Goal: Information Seeking & Learning: Compare options

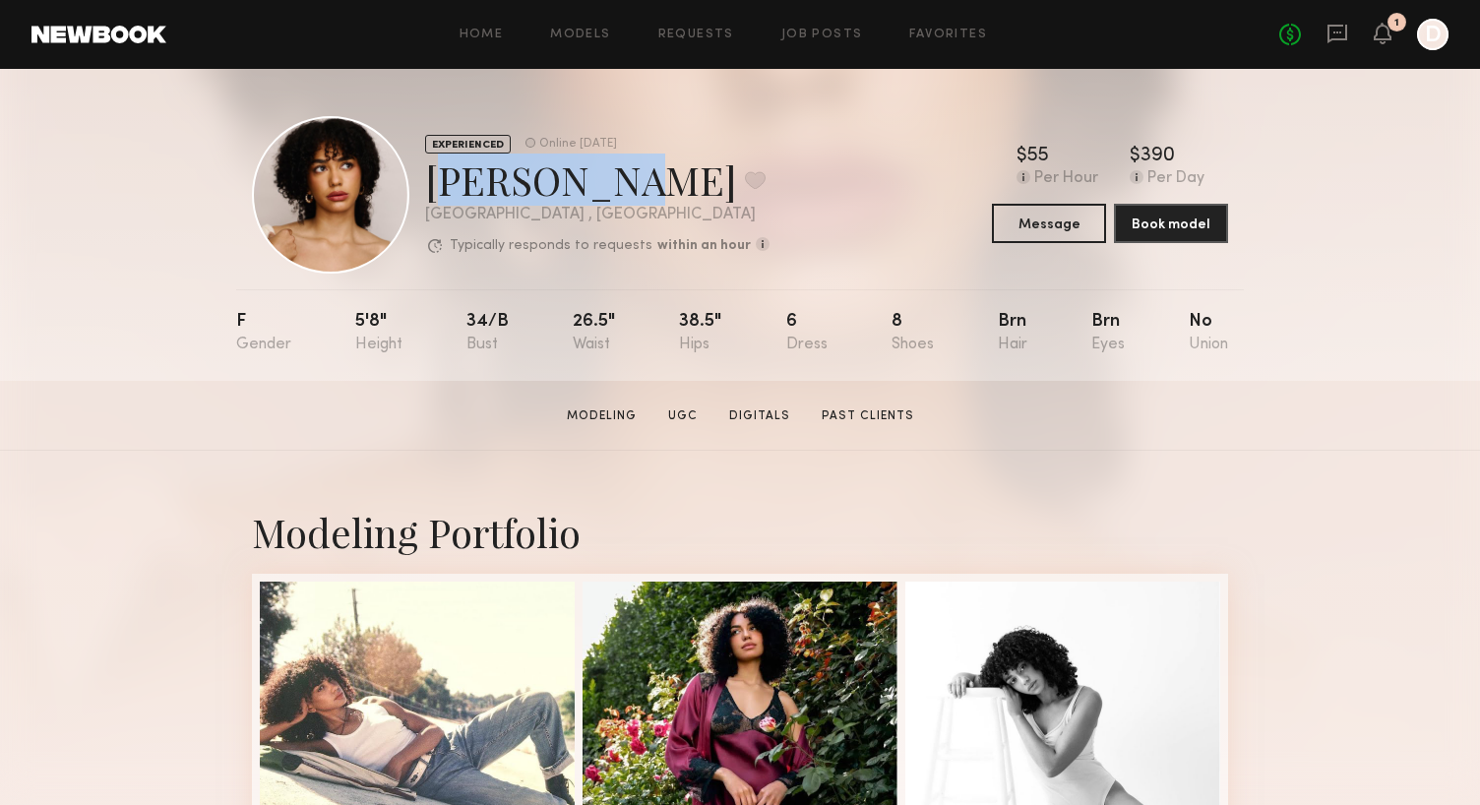
drag, startPoint x: 605, startPoint y: 170, endPoint x: 434, endPoint y: 180, distance: 171.5
click at [434, 180] on div "Delaney H. Favorite" at bounding box center [597, 179] width 344 height 52
copy div "Delaney H"
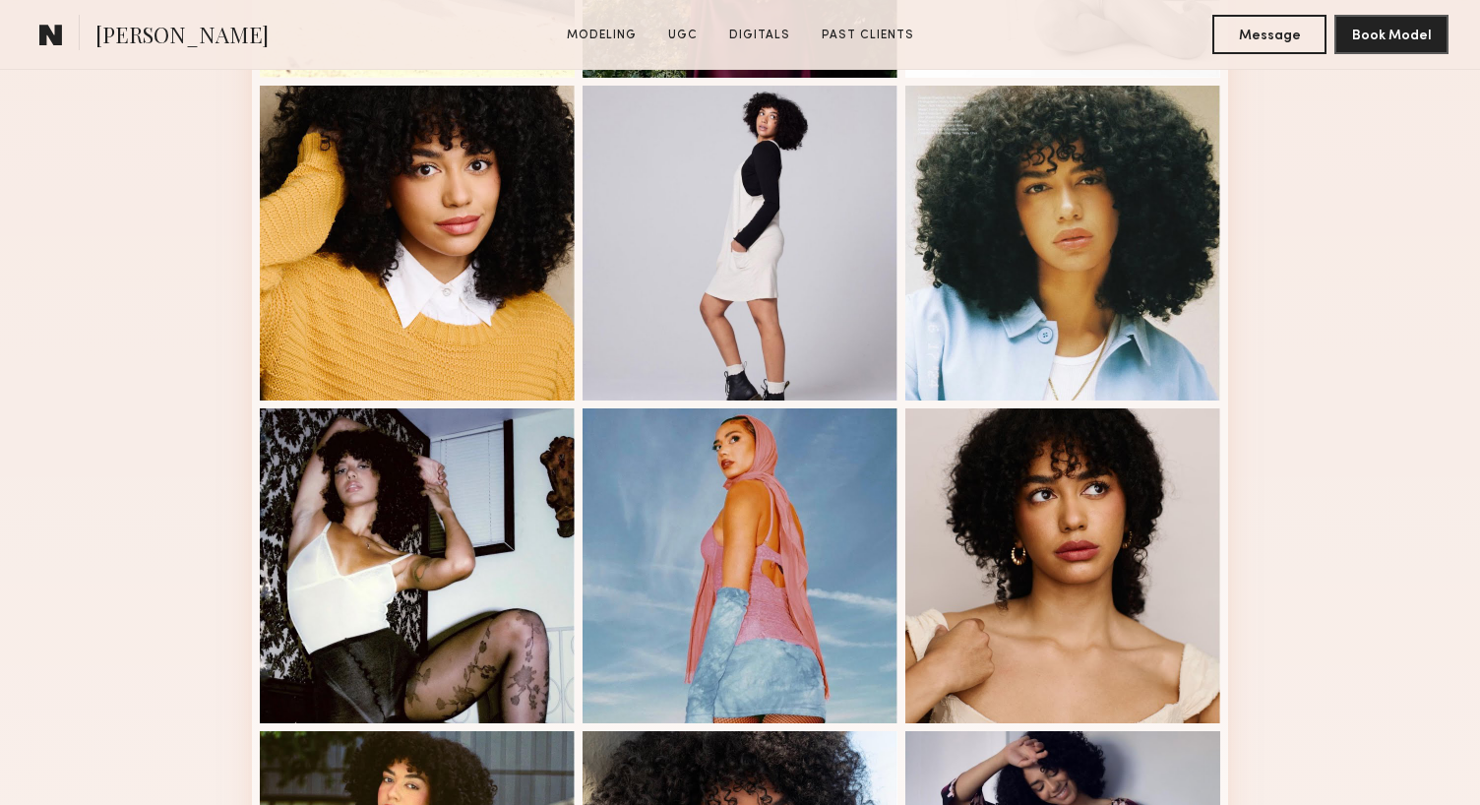
scroll to position [994, 0]
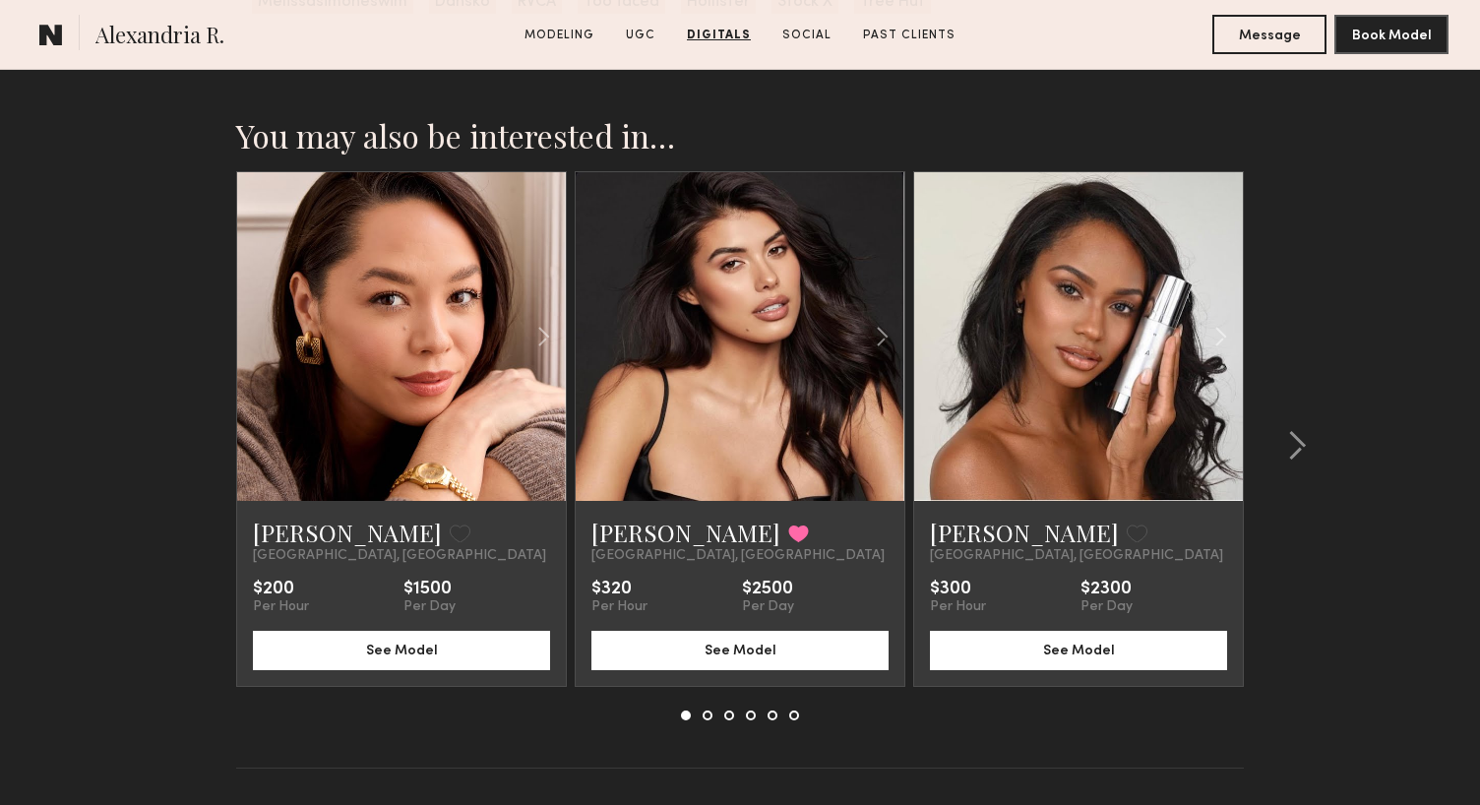
scroll to position [4516, 0]
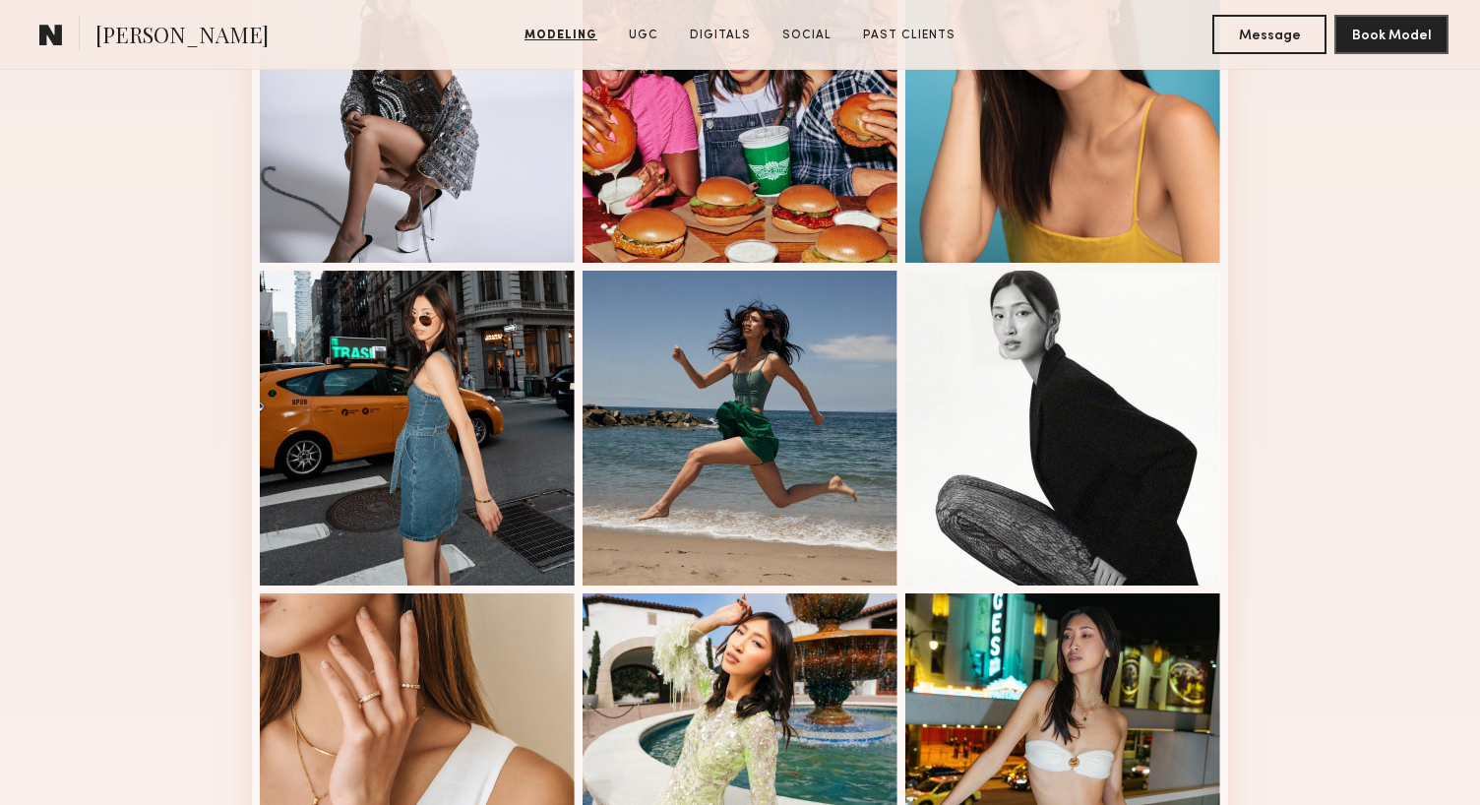
scroll to position [992, 0]
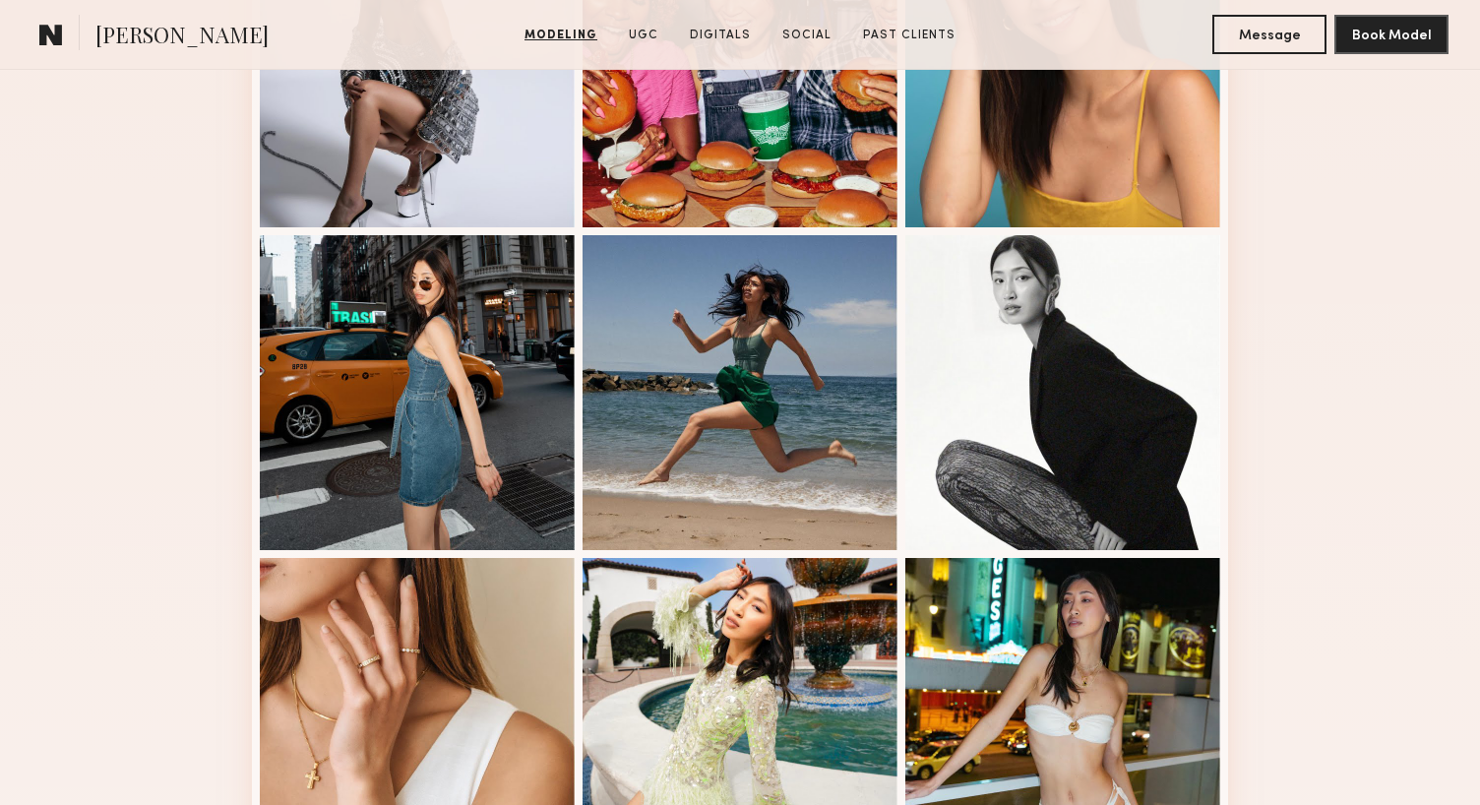
click at [1167, 303] on div at bounding box center [1062, 392] width 315 height 315
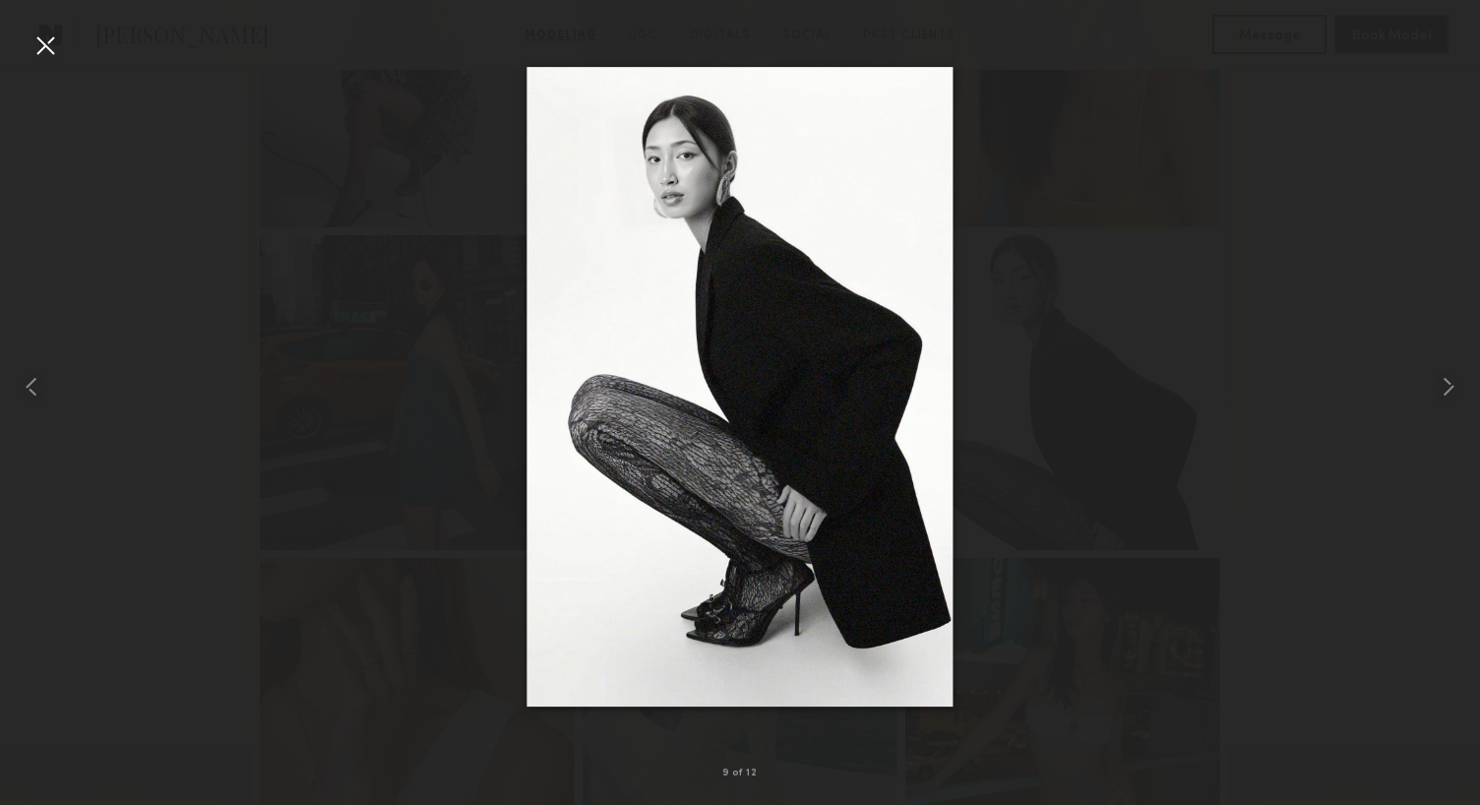
click at [1346, 149] on div at bounding box center [740, 386] width 1480 height 710
click at [1212, 109] on div at bounding box center [740, 386] width 1480 height 710
click at [48, 55] on div at bounding box center [45, 45] width 31 height 31
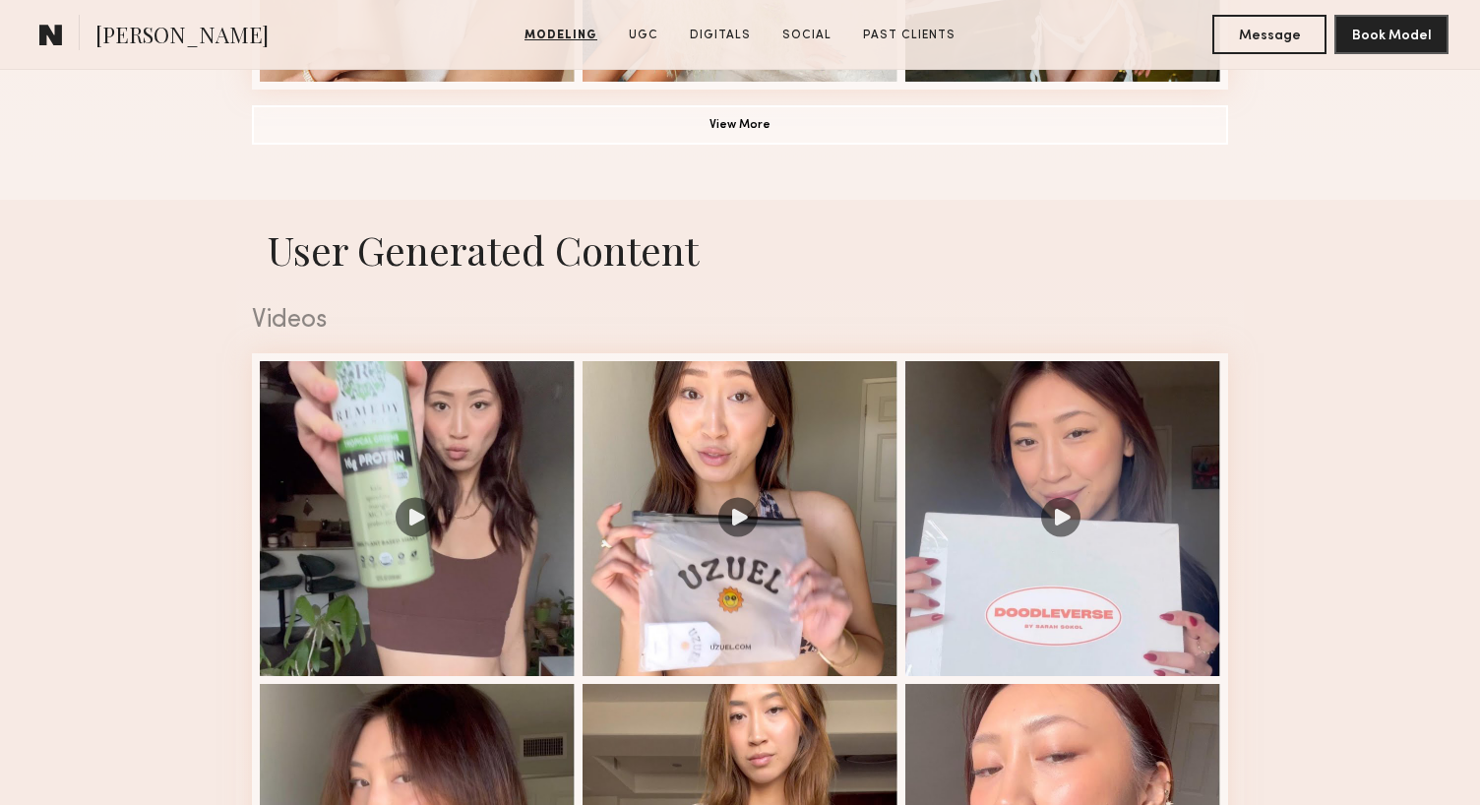
scroll to position [1808, 0]
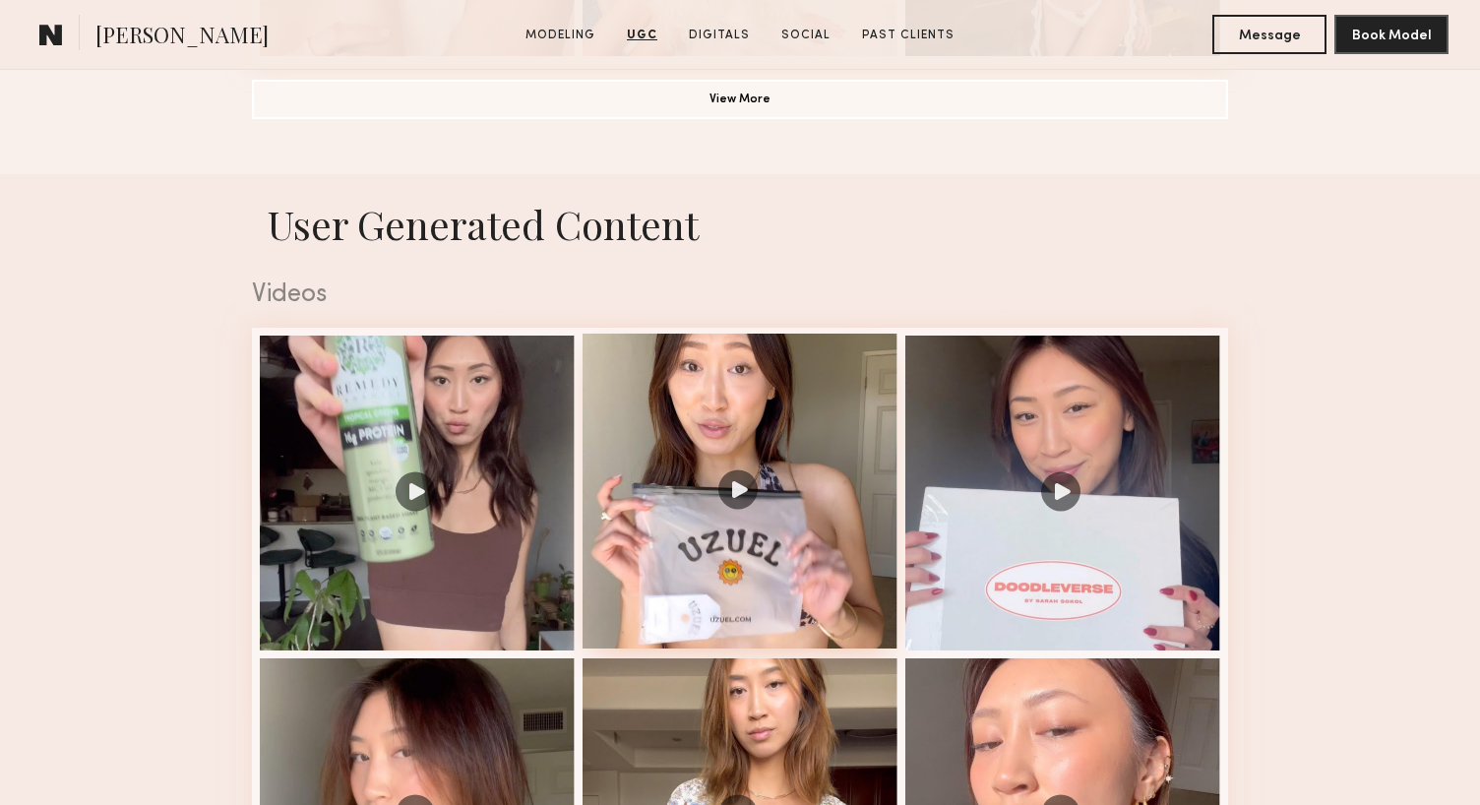
click at [700, 391] on div at bounding box center [739, 490] width 315 height 315
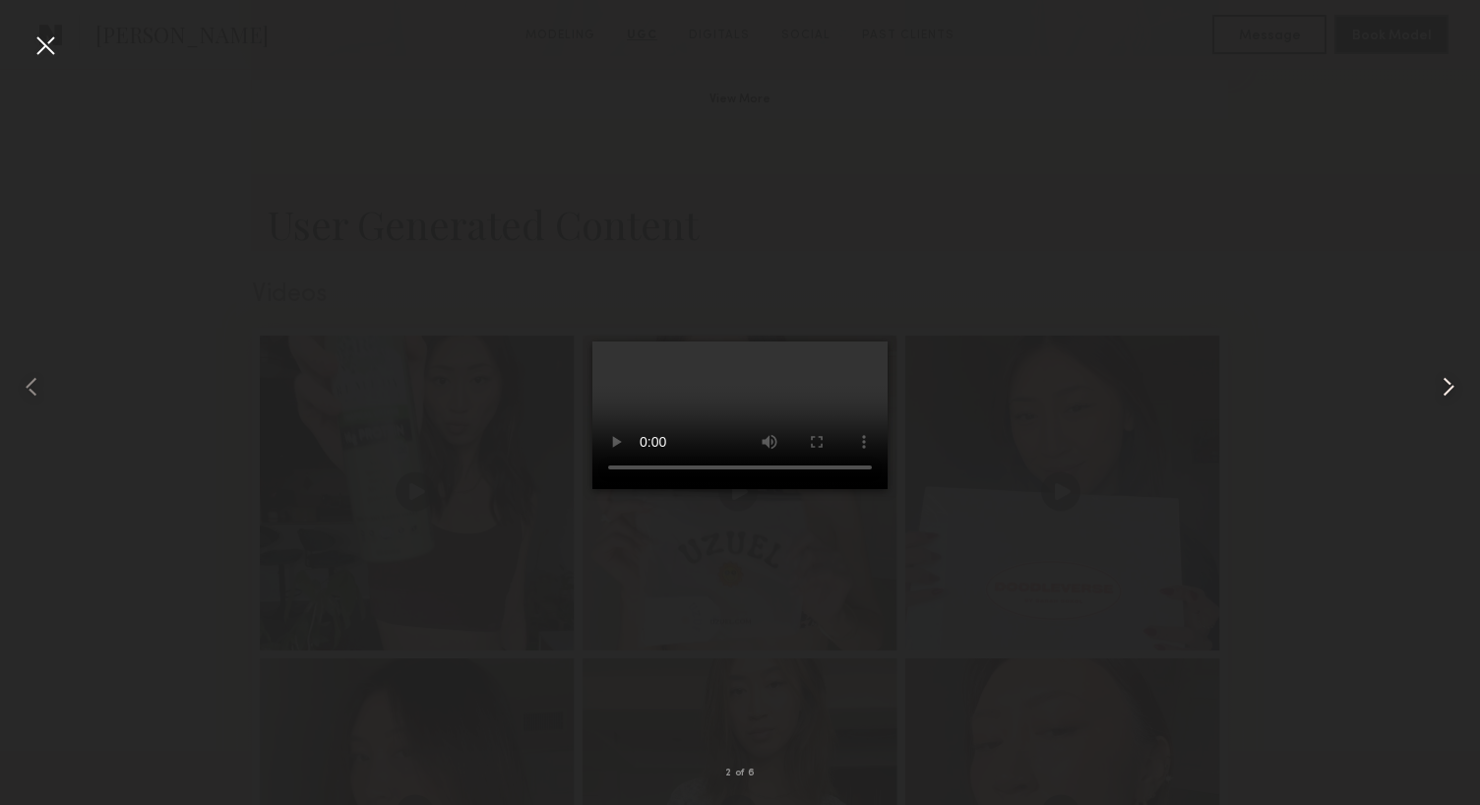
click at [1456, 385] on common-icon at bounding box center [1447, 386] width 31 height 31
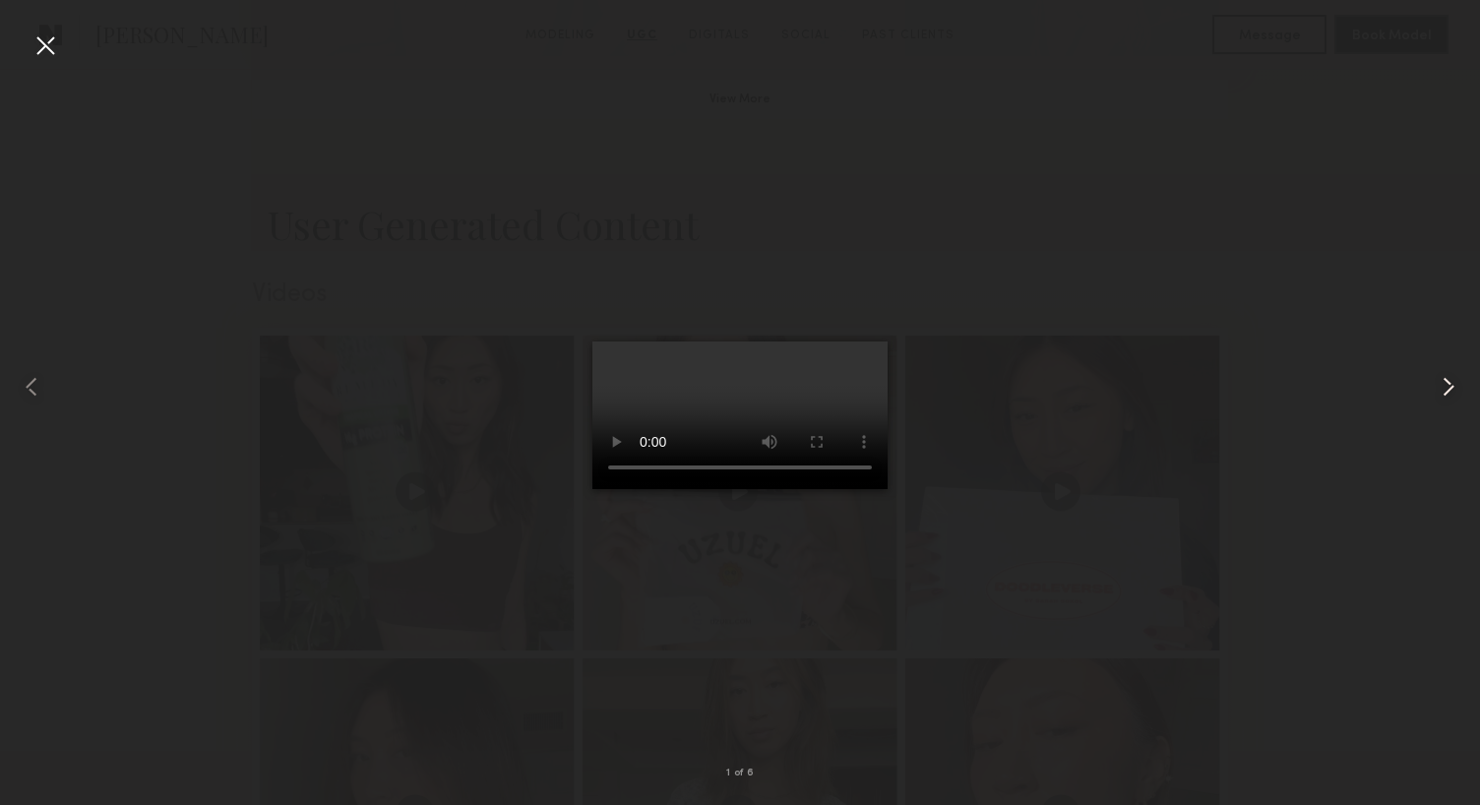
click at [1456, 385] on common-icon at bounding box center [1447, 386] width 31 height 31
click at [50, 54] on div at bounding box center [45, 45] width 31 height 31
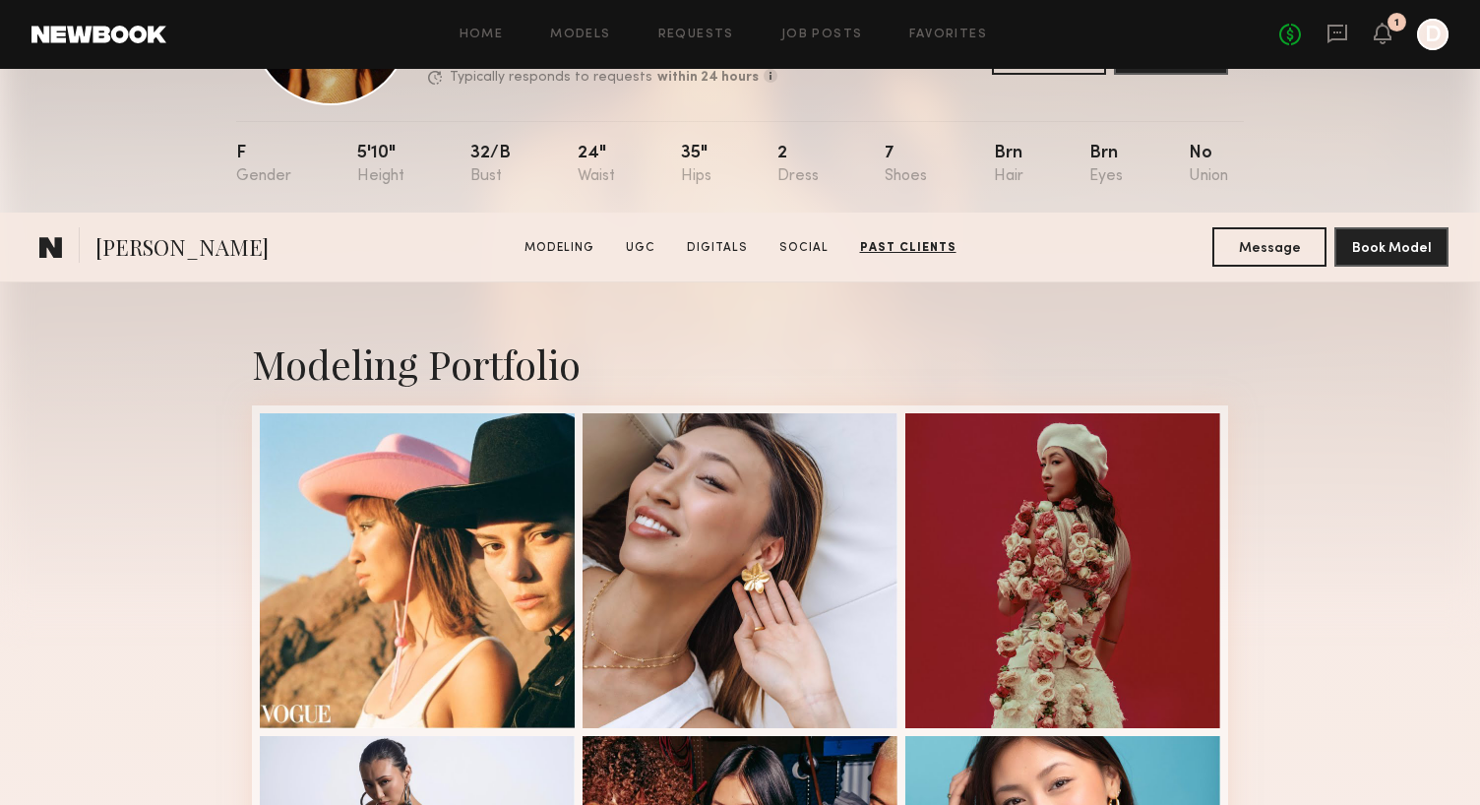
scroll to position [0, 0]
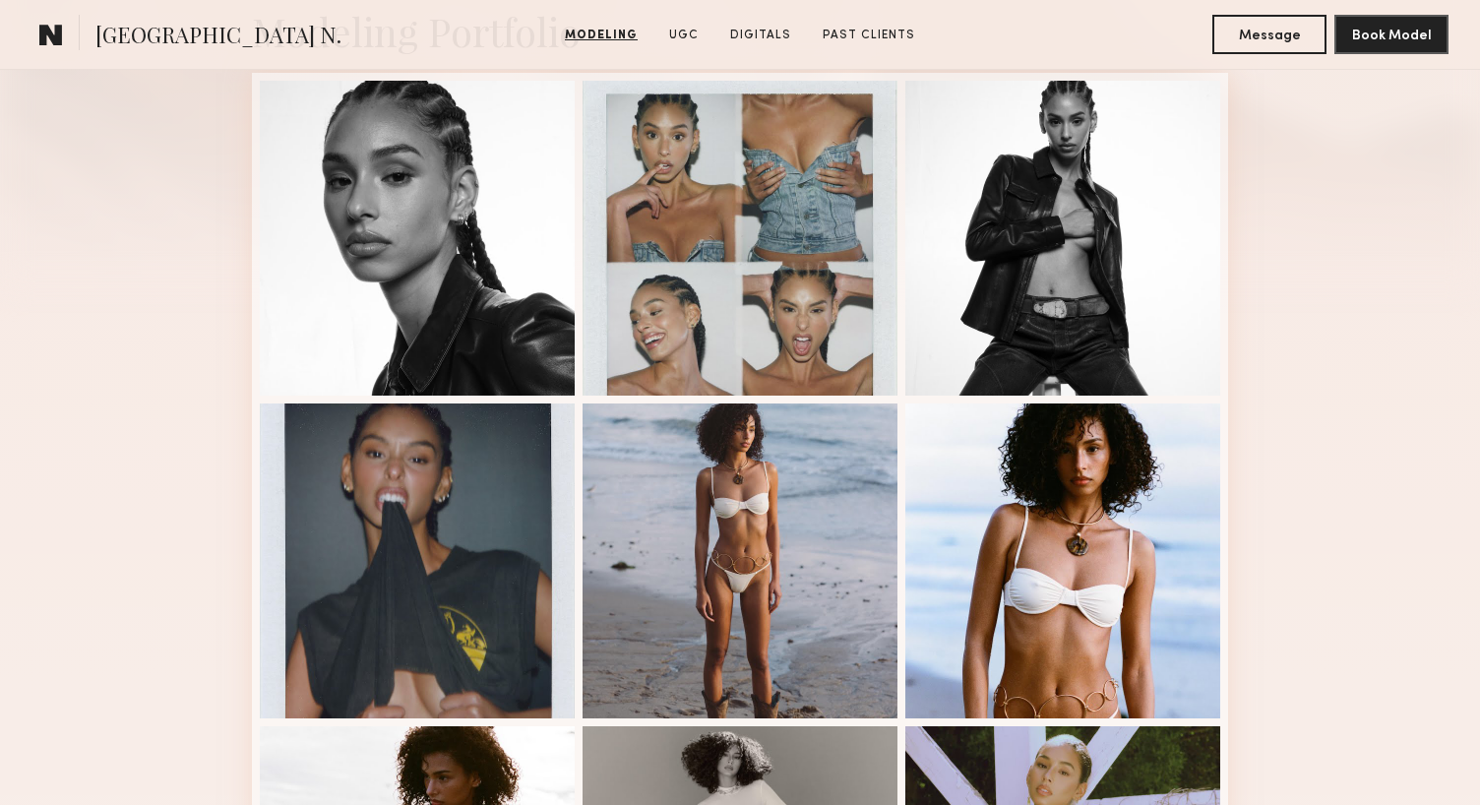
scroll to position [506, 0]
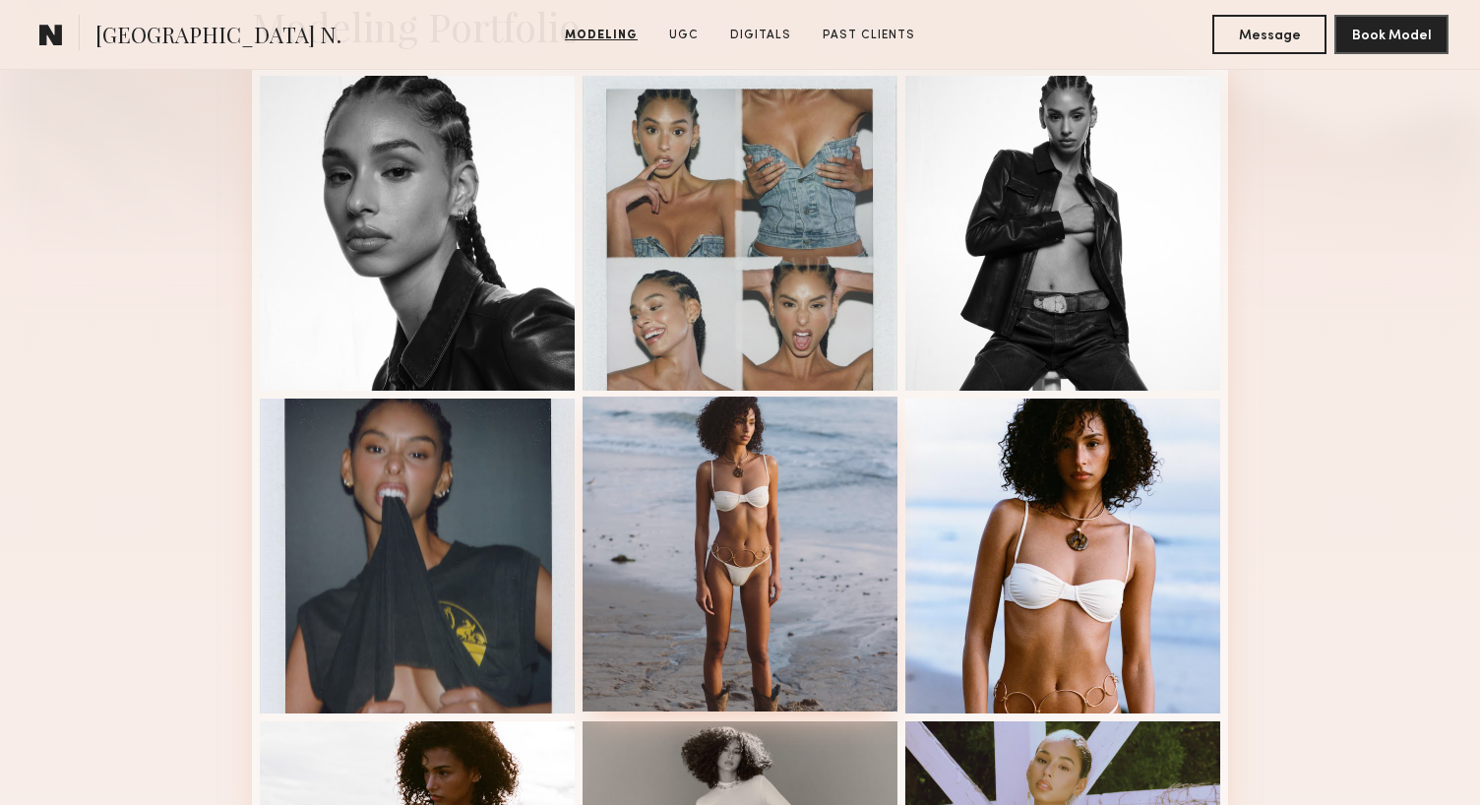
click at [749, 506] on div at bounding box center [739, 553] width 315 height 315
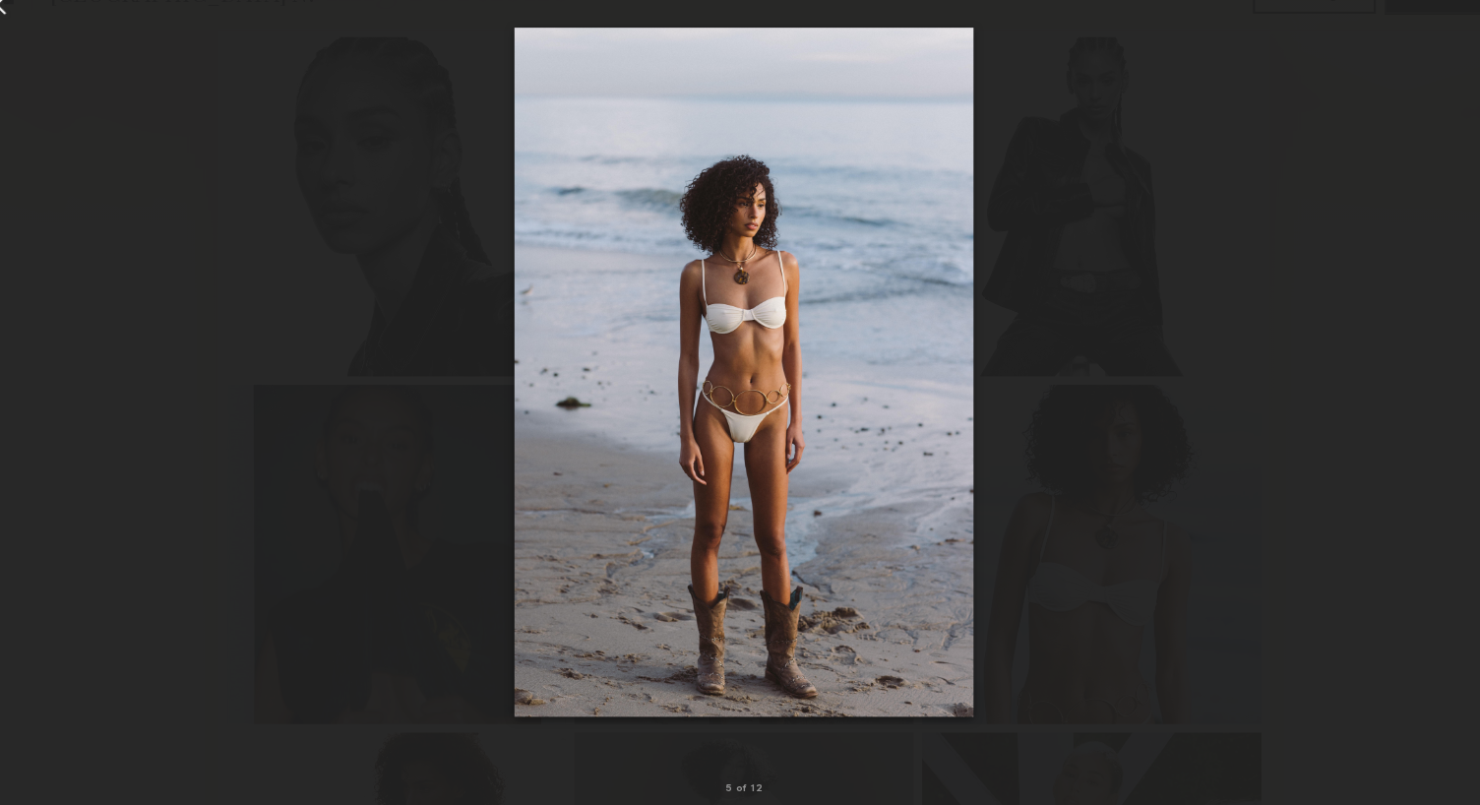
click at [1336, 406] on div at bounding box center [740, 386] width 1480 height 710
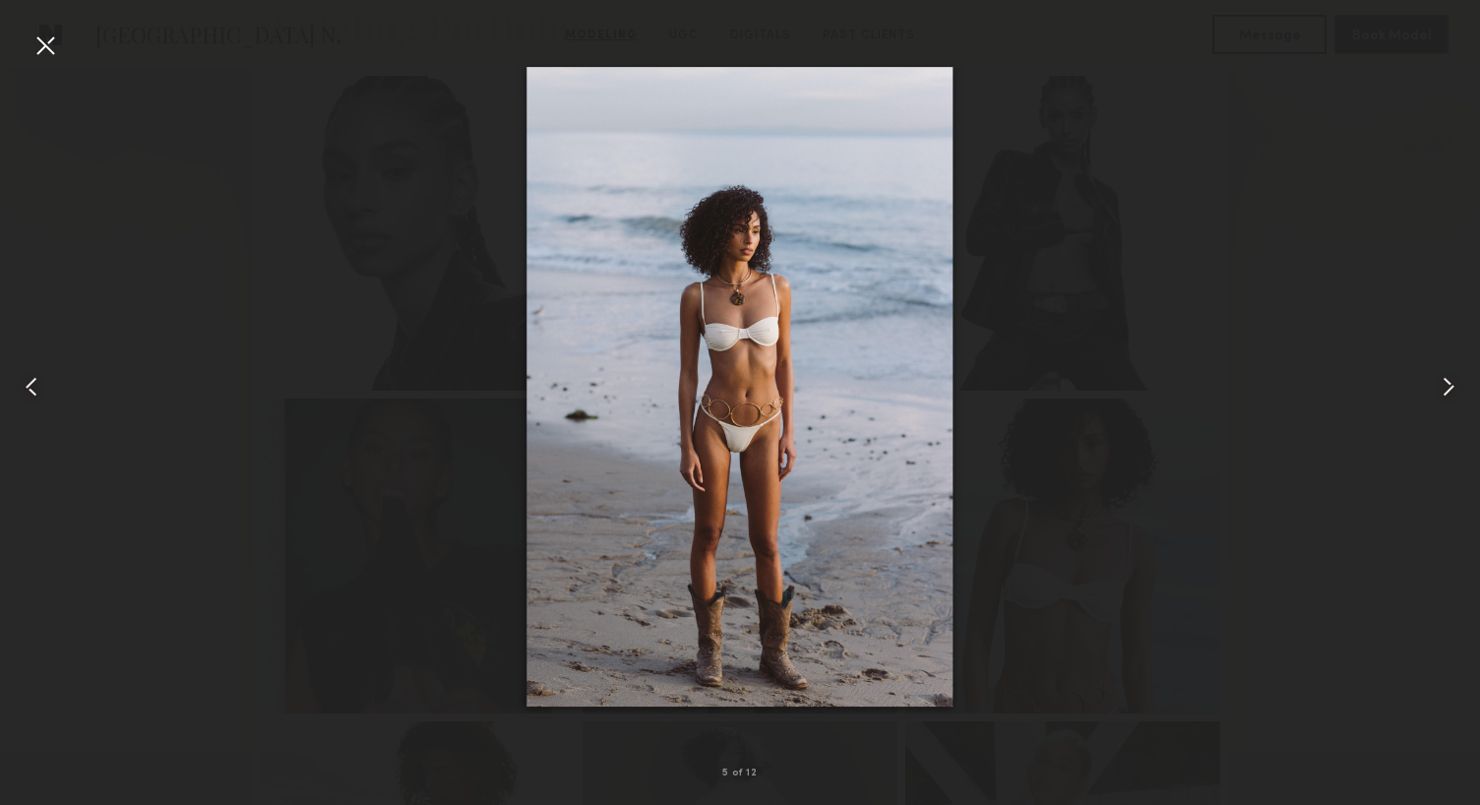
click at [1382, 150] on div at bounding box center [740, 386] width 1480 height 710
click at [28, 51] on div at bounding box center [29, 386] width 59 height 710
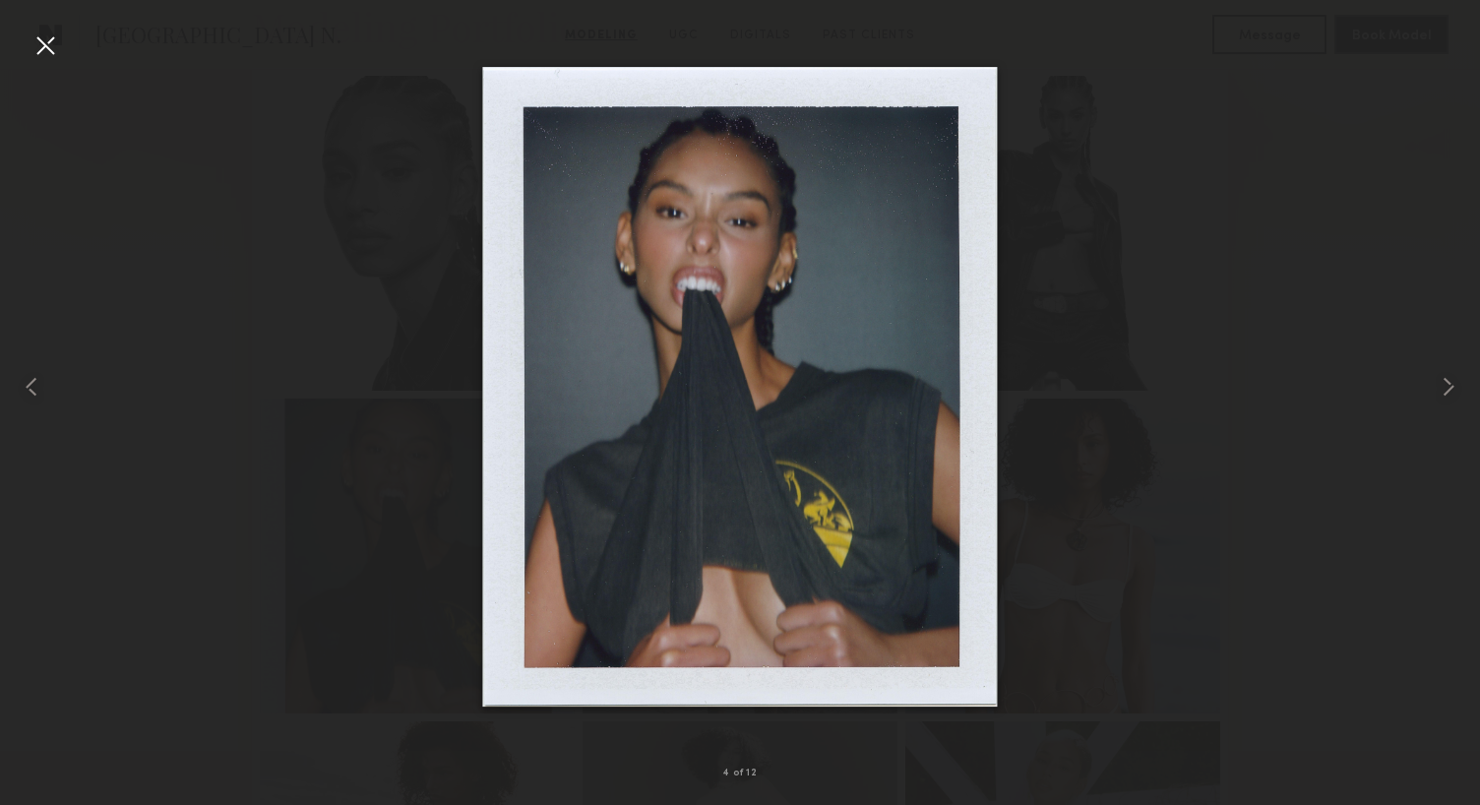
click at [52, 44] on div at bounding box center [45, 45] width 31 height 31
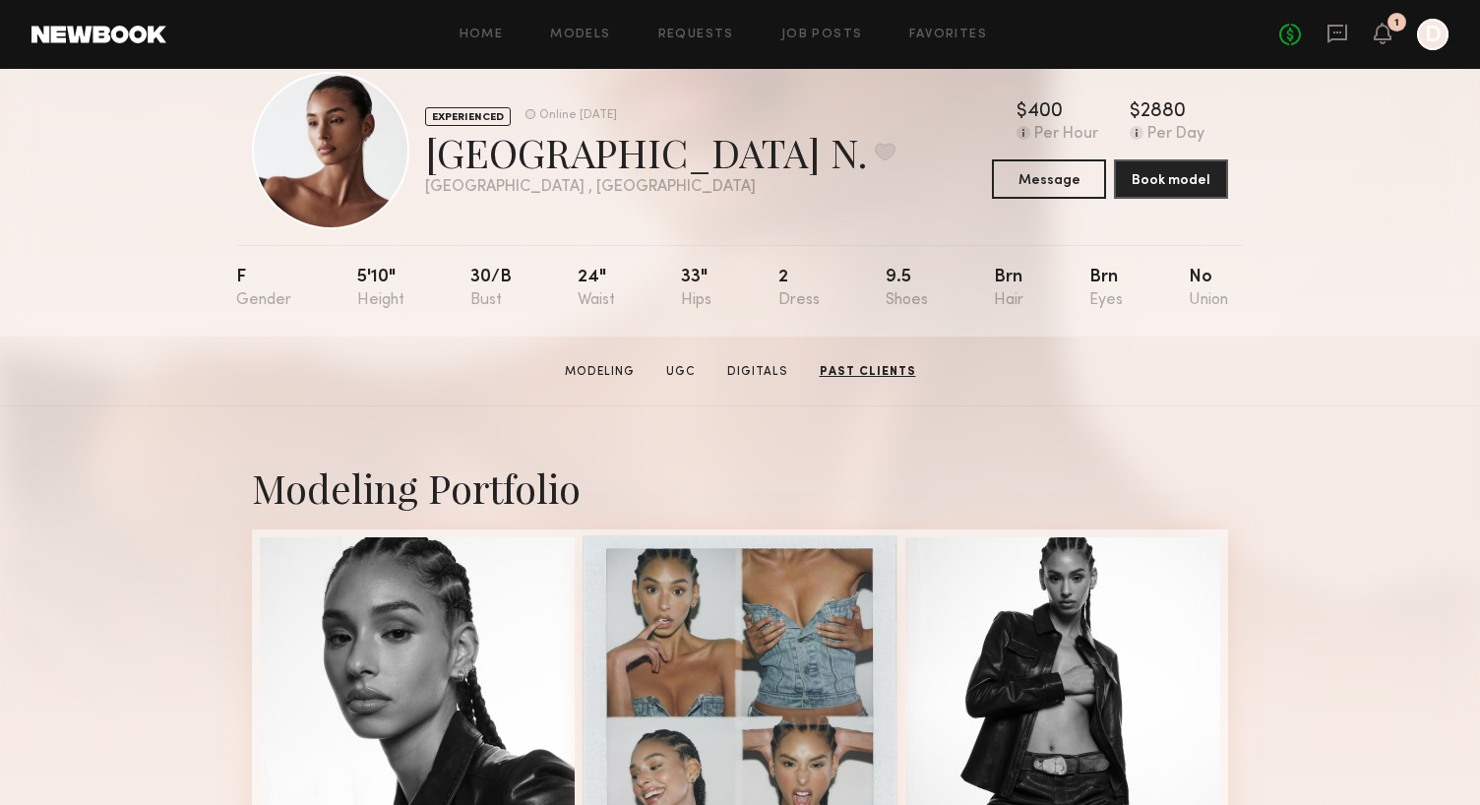
scroll to position [0, 0]
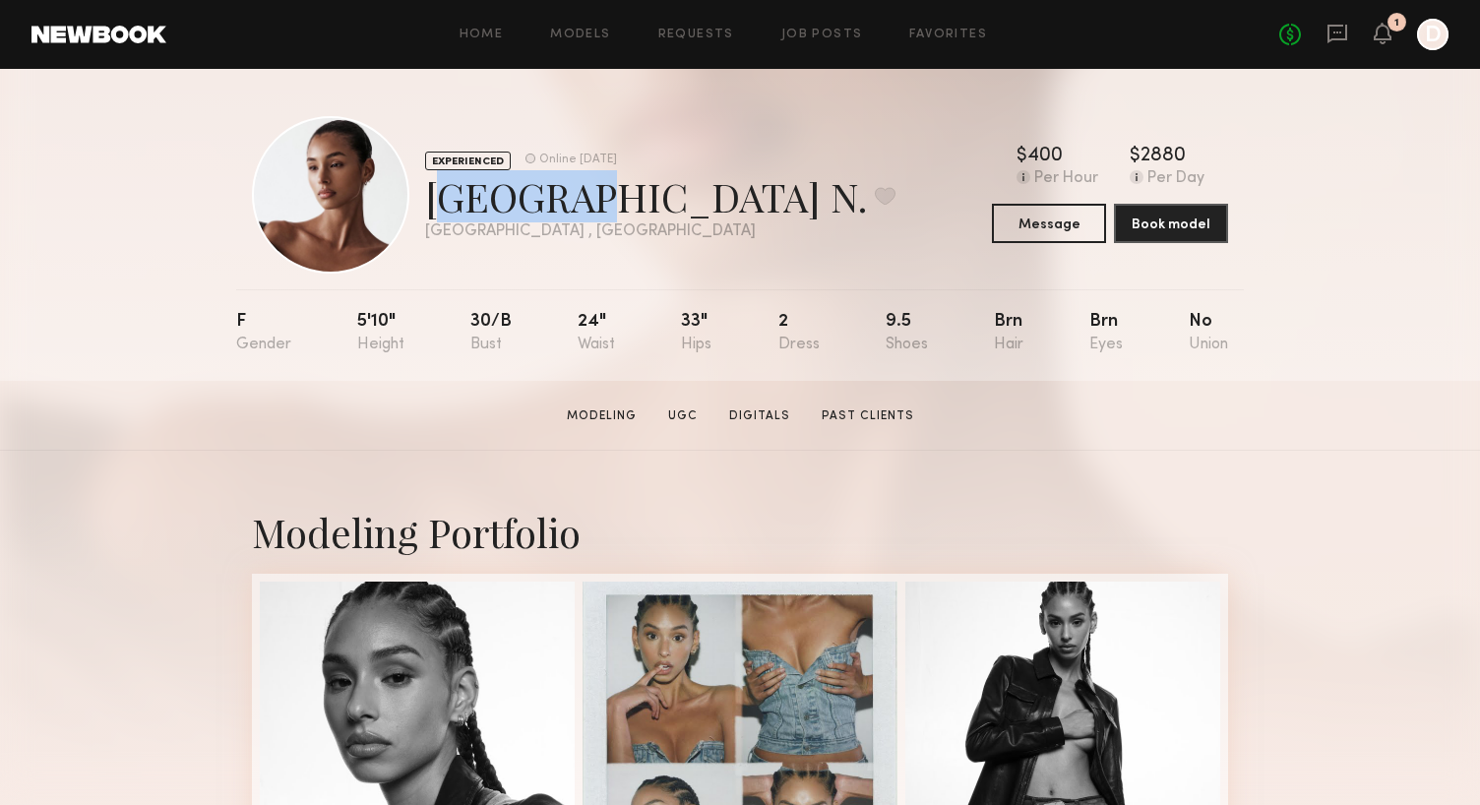
drag, startPoint x: 548, startPoint y: 193, endPoint x: 433, endPoint y: 195, distance: 115.1
click at [433, 194] on div "Paris N. Favorite" at bounding box center [660, 196] width 470 height 52
copy div "Paris N"
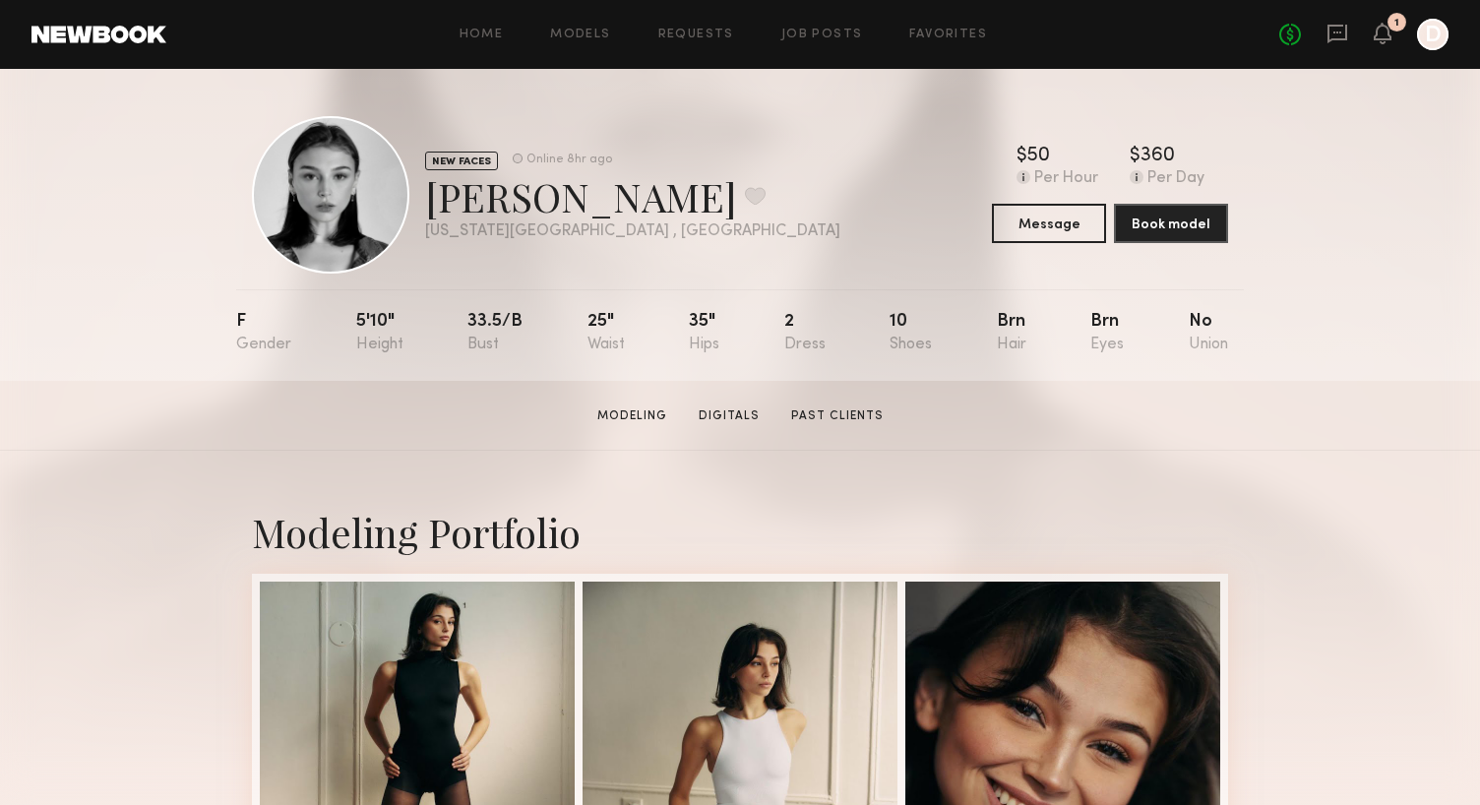
click at [574, 193] on div "Rachel F. Favorite" at bounding box center [632, 196] width 415 height 52
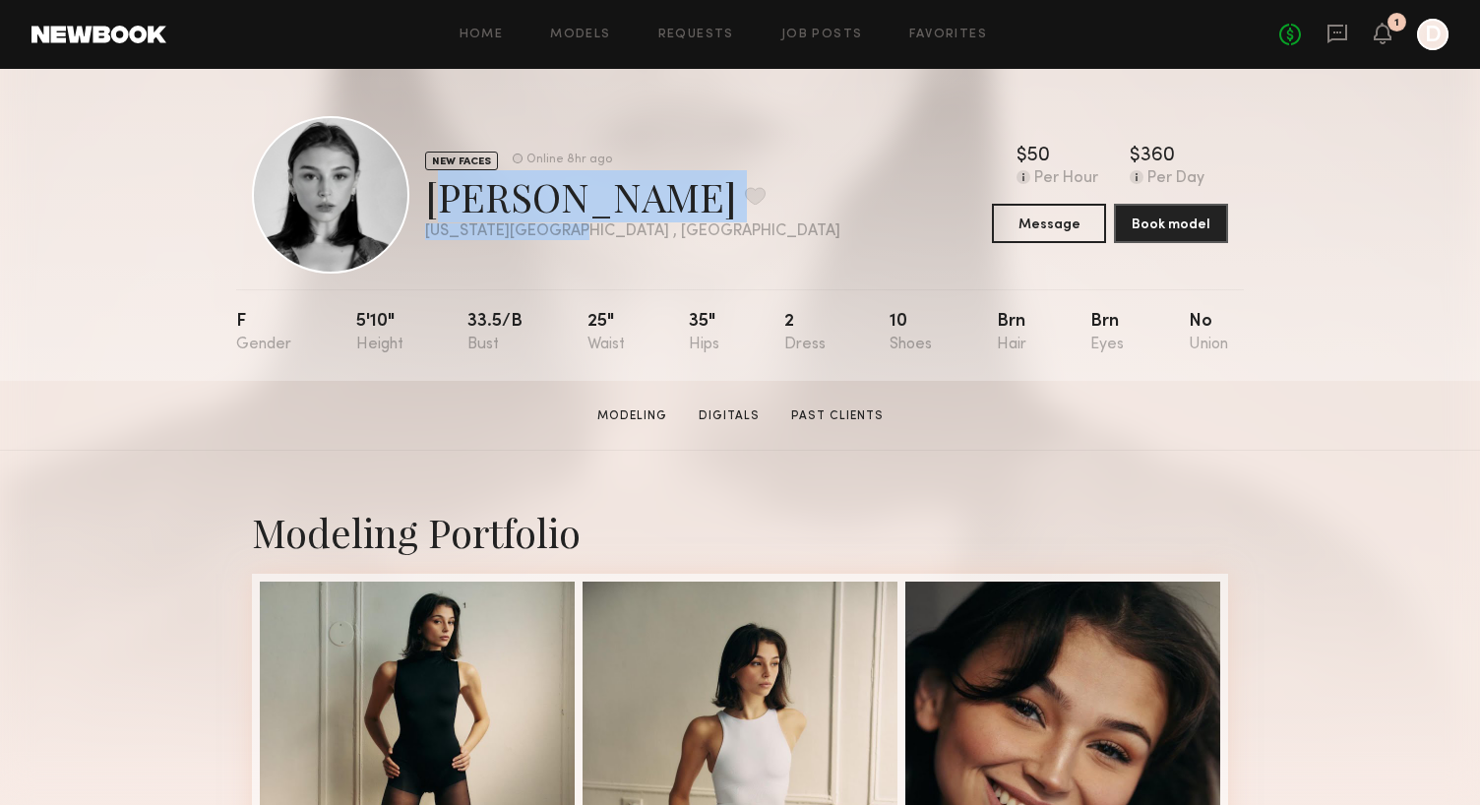
drag, startPoint x: 559, startPoint y: 228, endPoint x: 430, endPoint y: 202, distance: 131.6
click at [430, 202] on div "NEW FACES Online 8hr ago Rachel F. Favorite New York City , NY Online 8hr ago" at bounding box center [632, 196] width 415 height 90
copy div "Rachel F. Favorite New York City , NY"
click at [745, 205] on button at bounding box center [755, 196] width 21 height 18
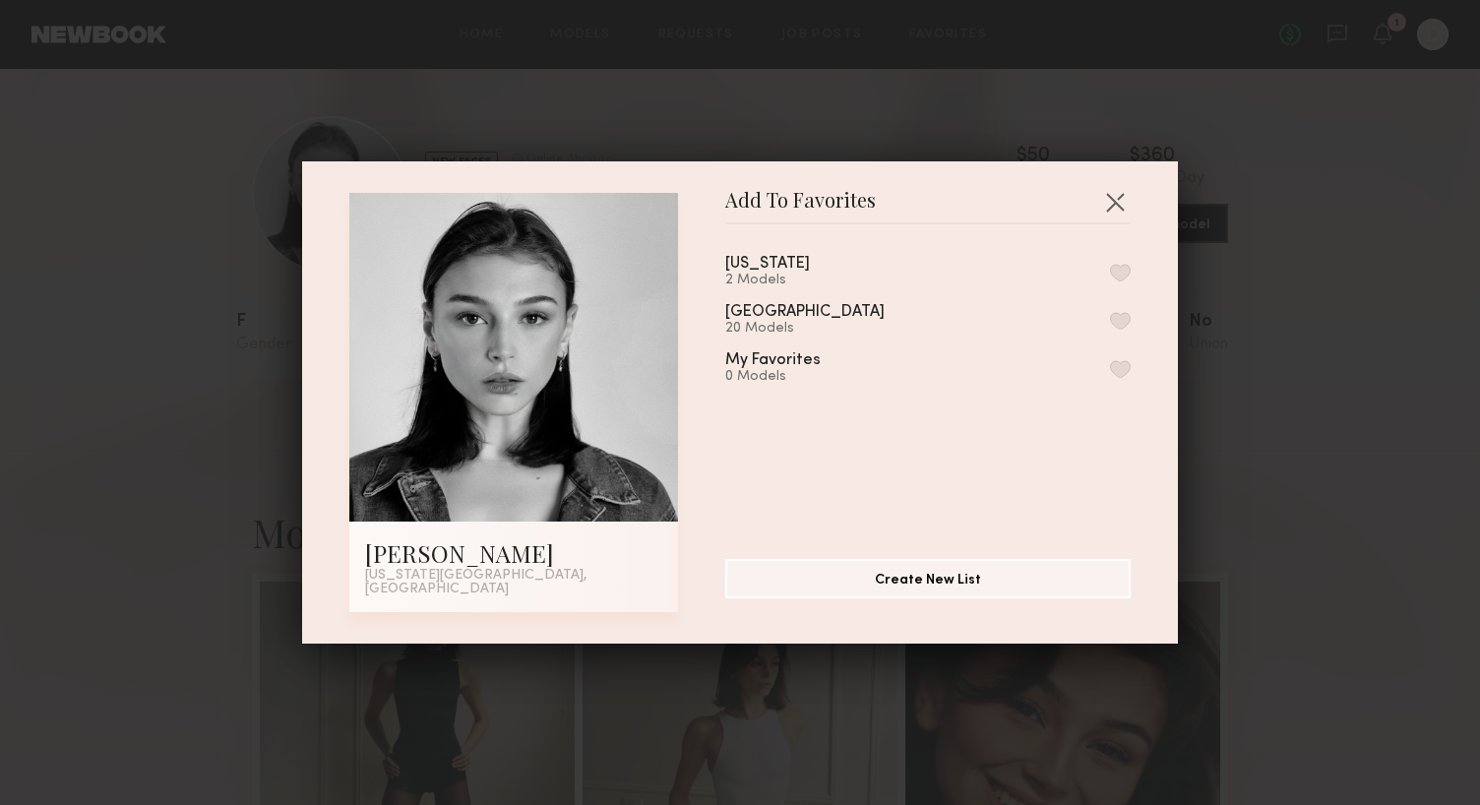
click at [1125, 276] on button "button" at bounding box center [1120, 273] width 21 height 18
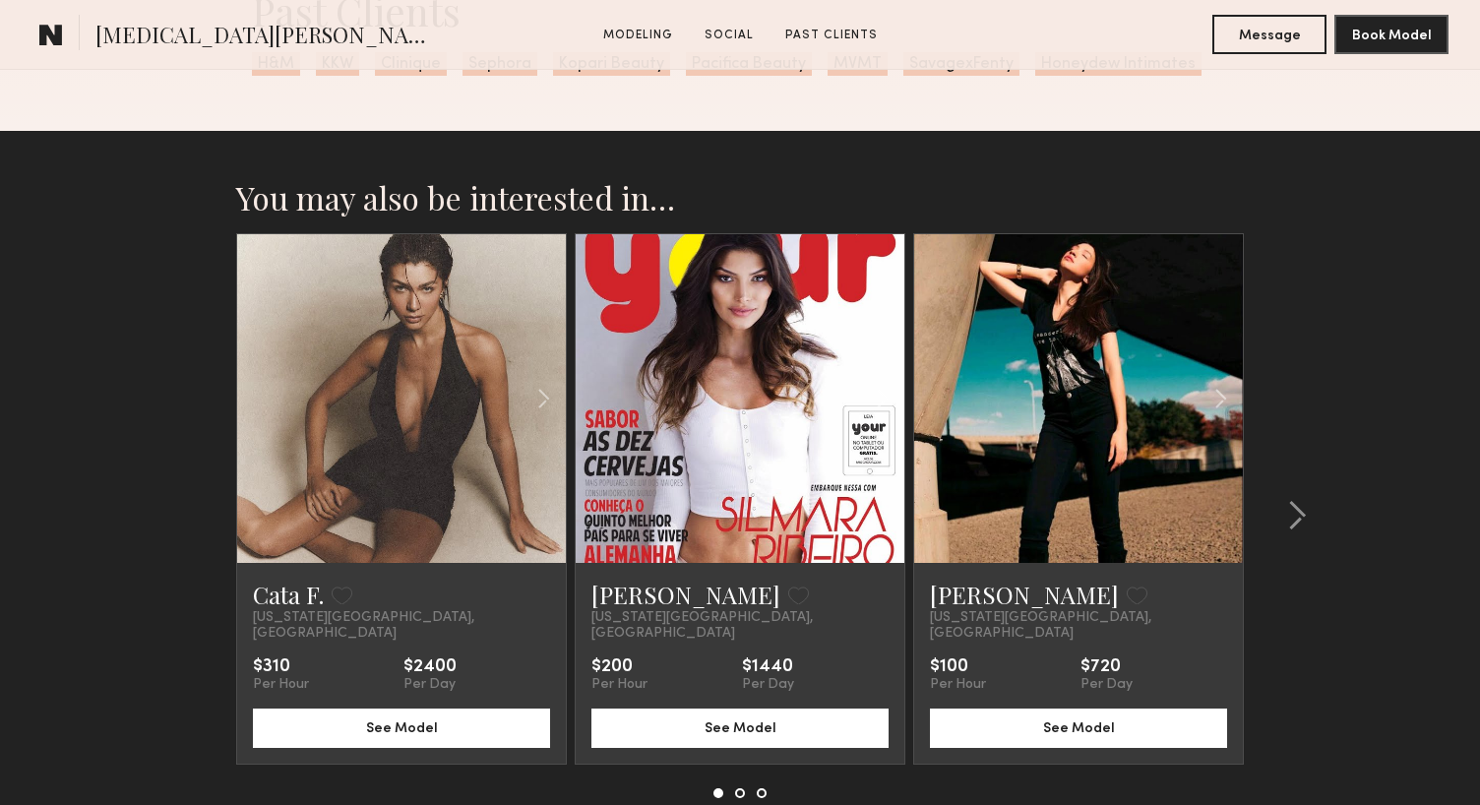
scroll to position [3022, 0]
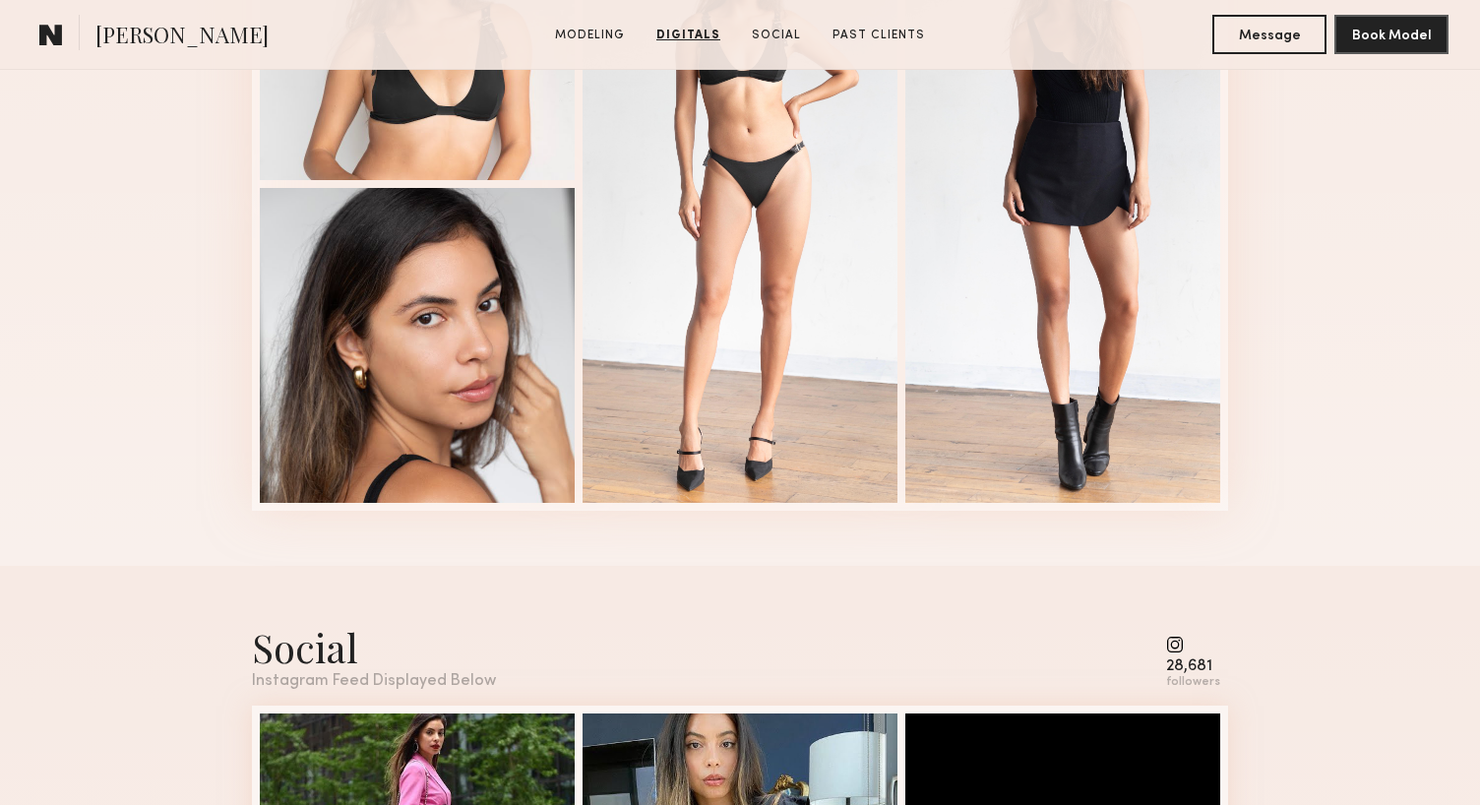
scroll to position [2217, 0]
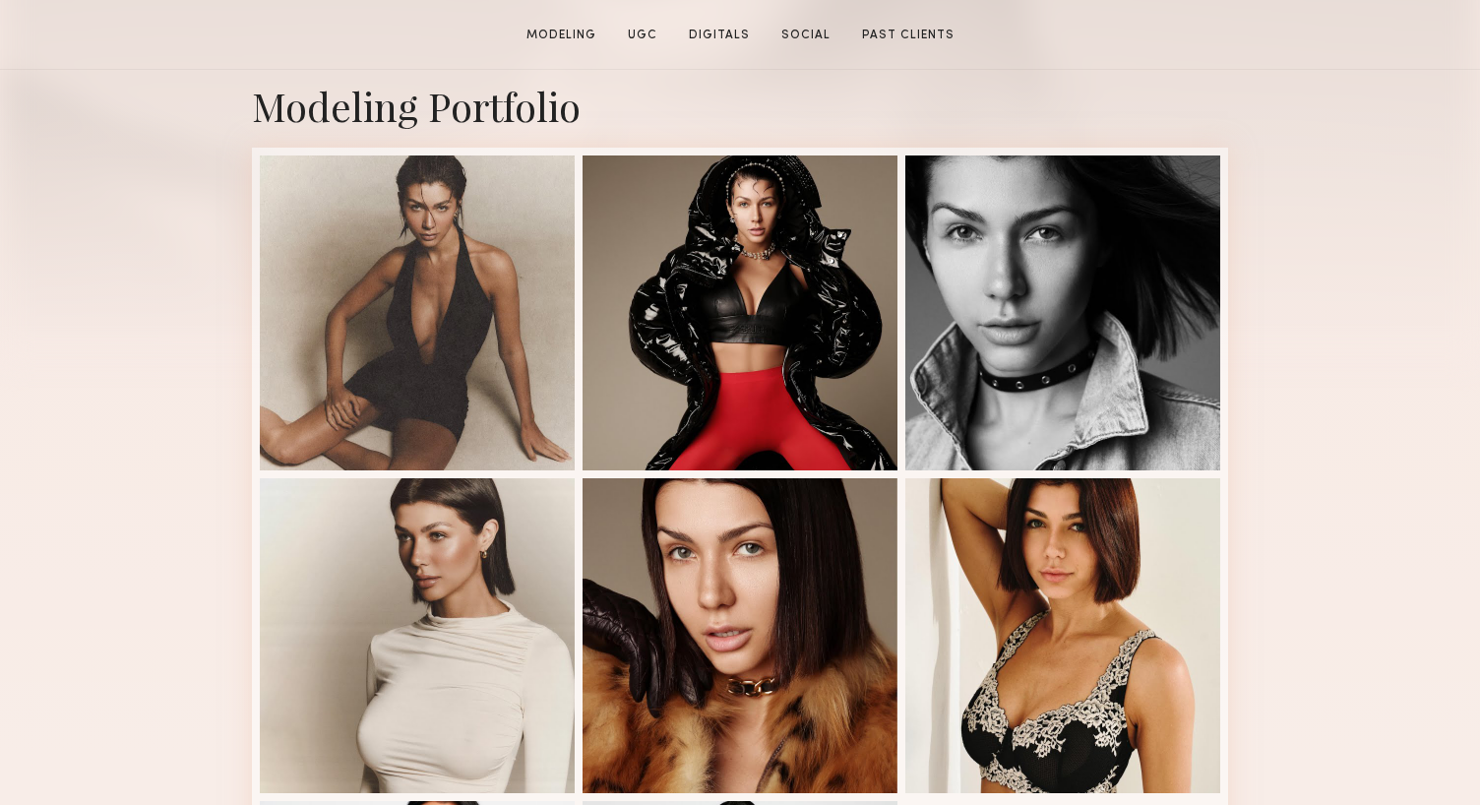
scroll to position [865, 0]
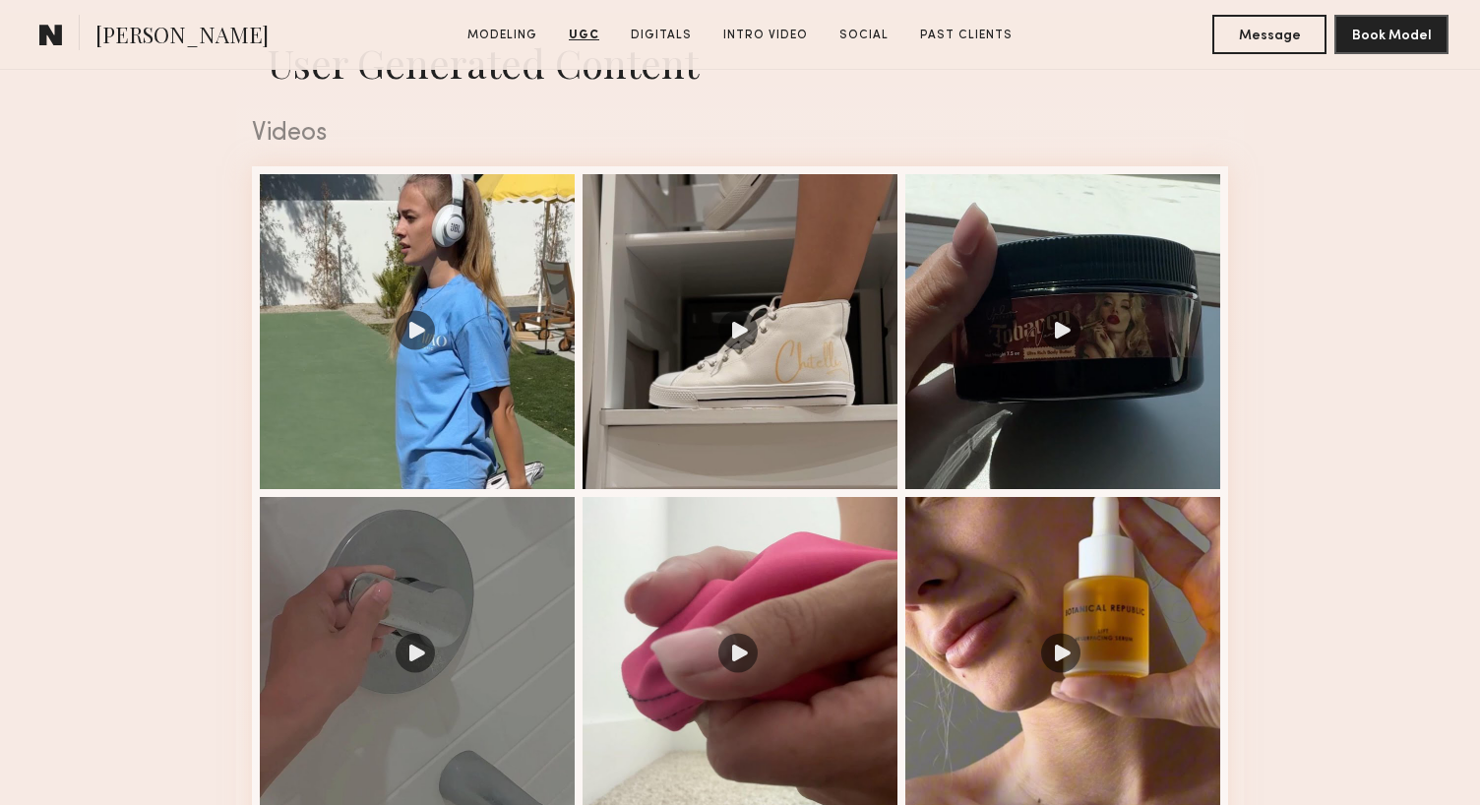
scroll to position [1966, 0]
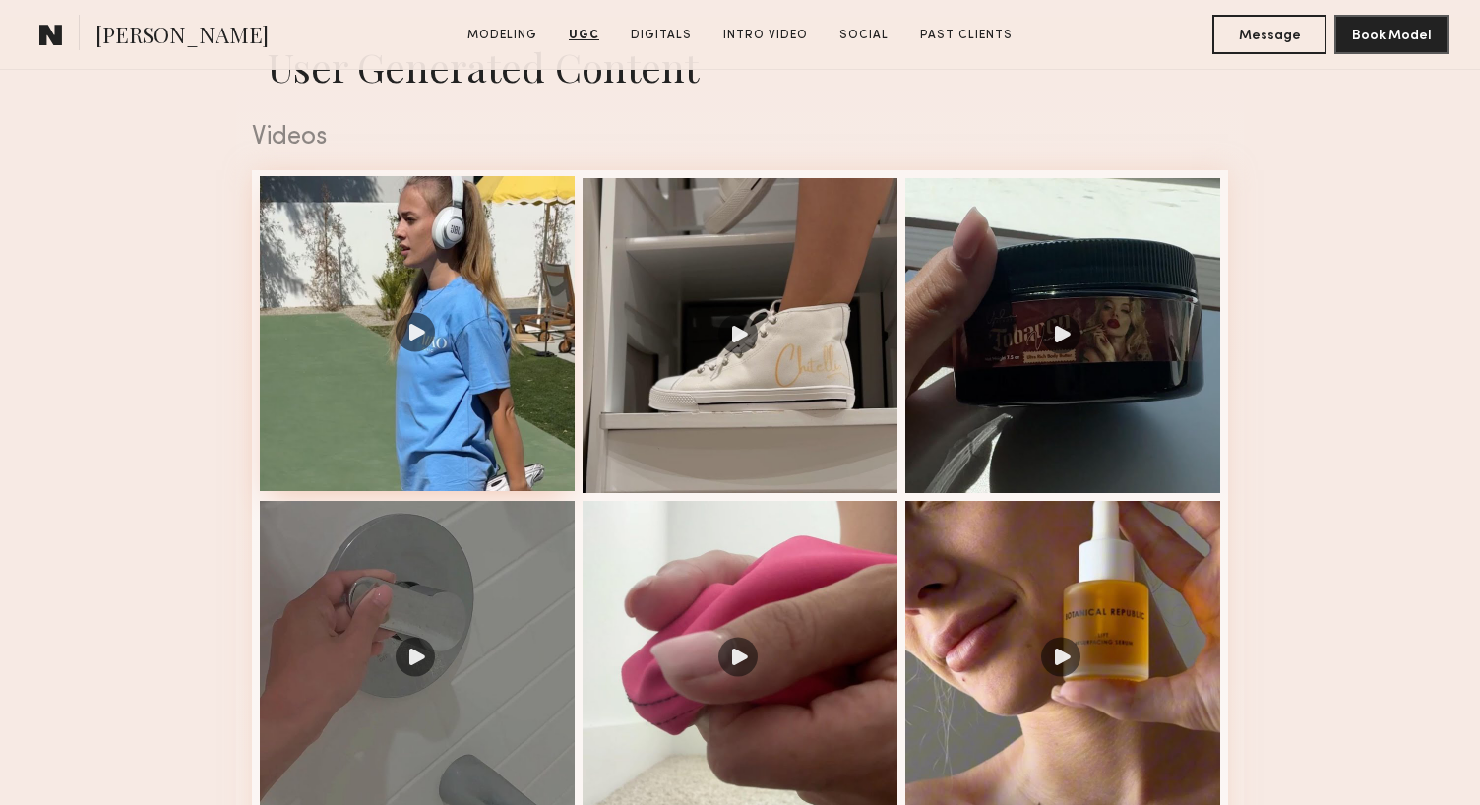
click at [480, 378] on div at bounding box center [417, 333] width 315 height 315
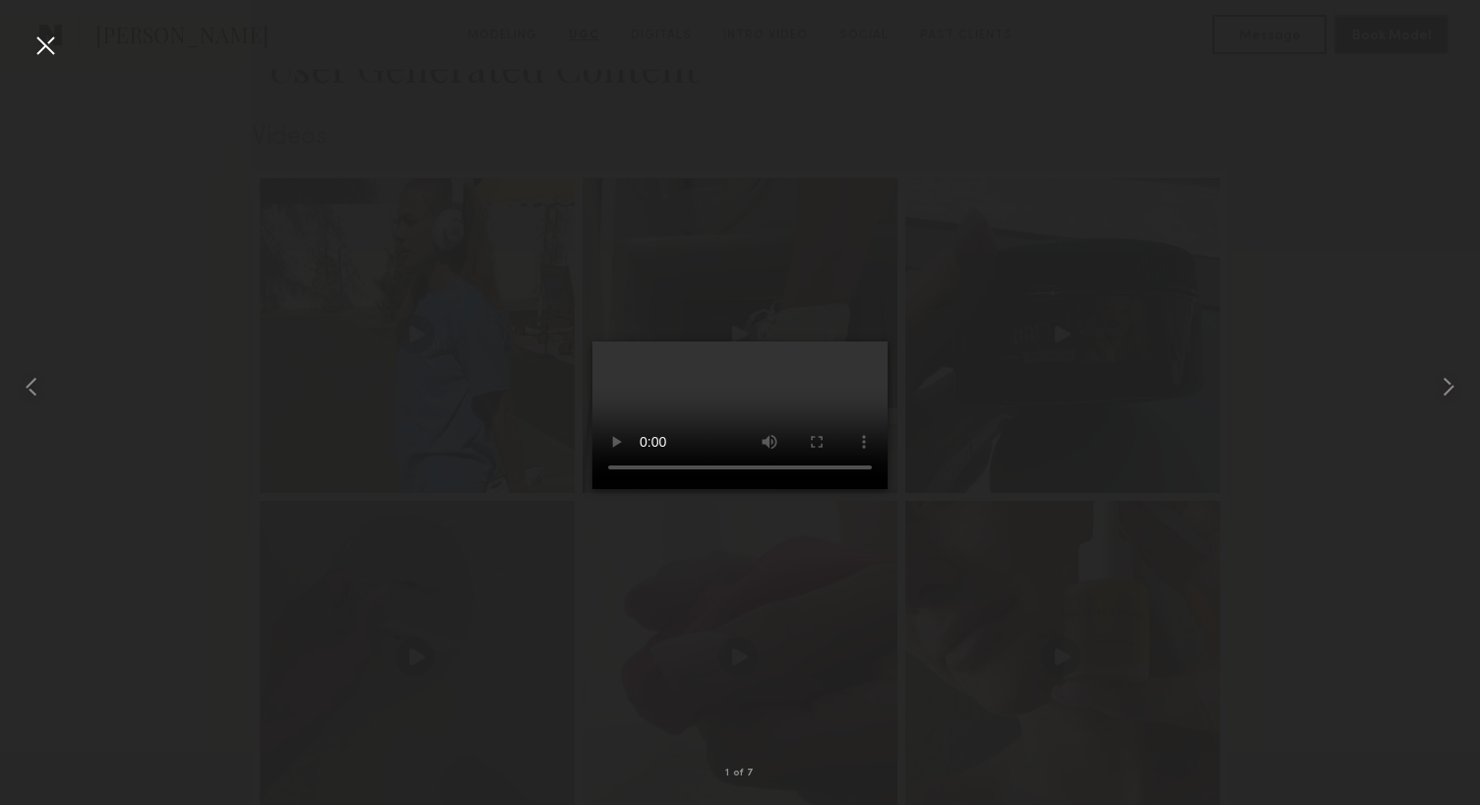
click at [45, 39] on div at bounding box center [45, 45] width 31 height 31
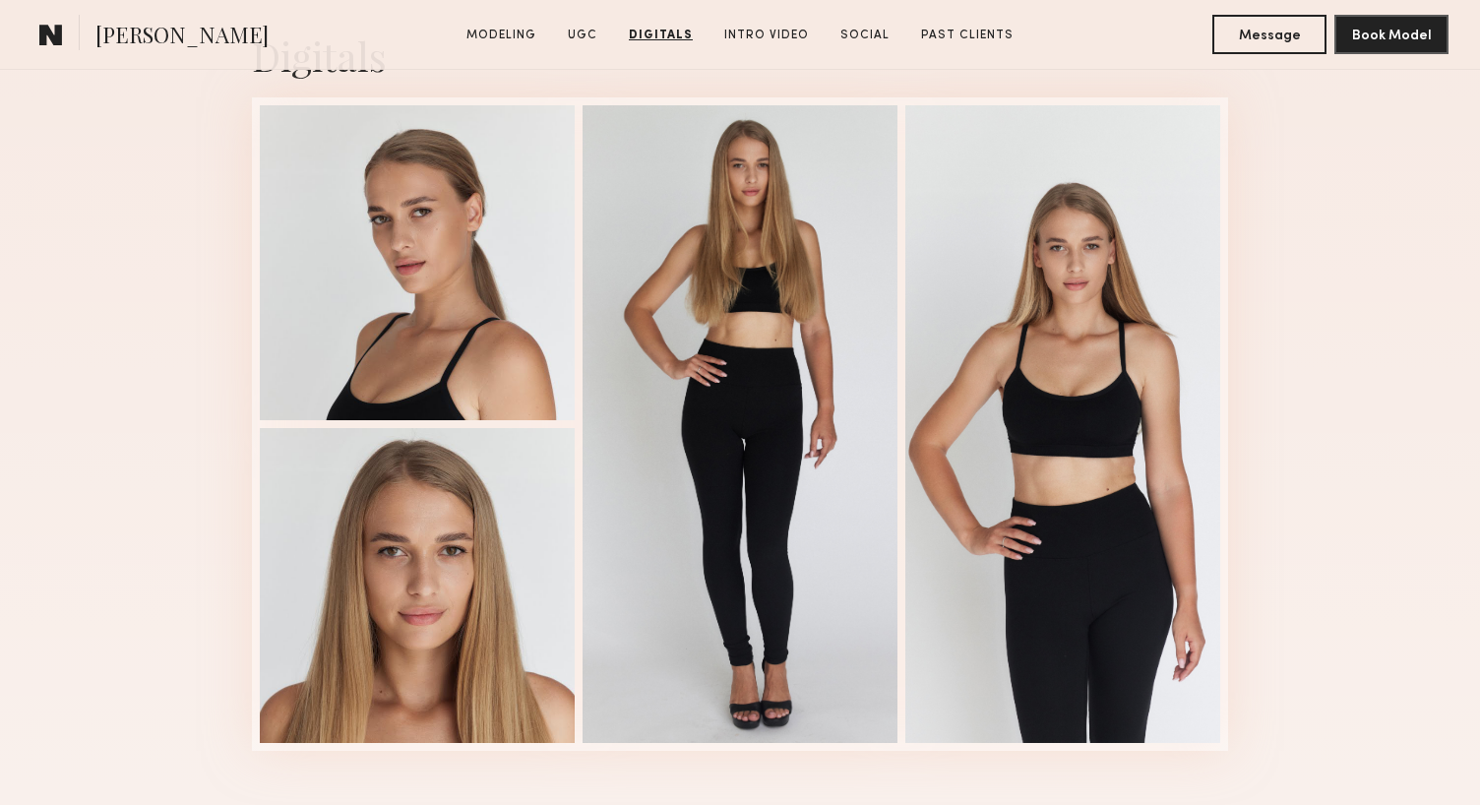
scroll to position [3225, 0]
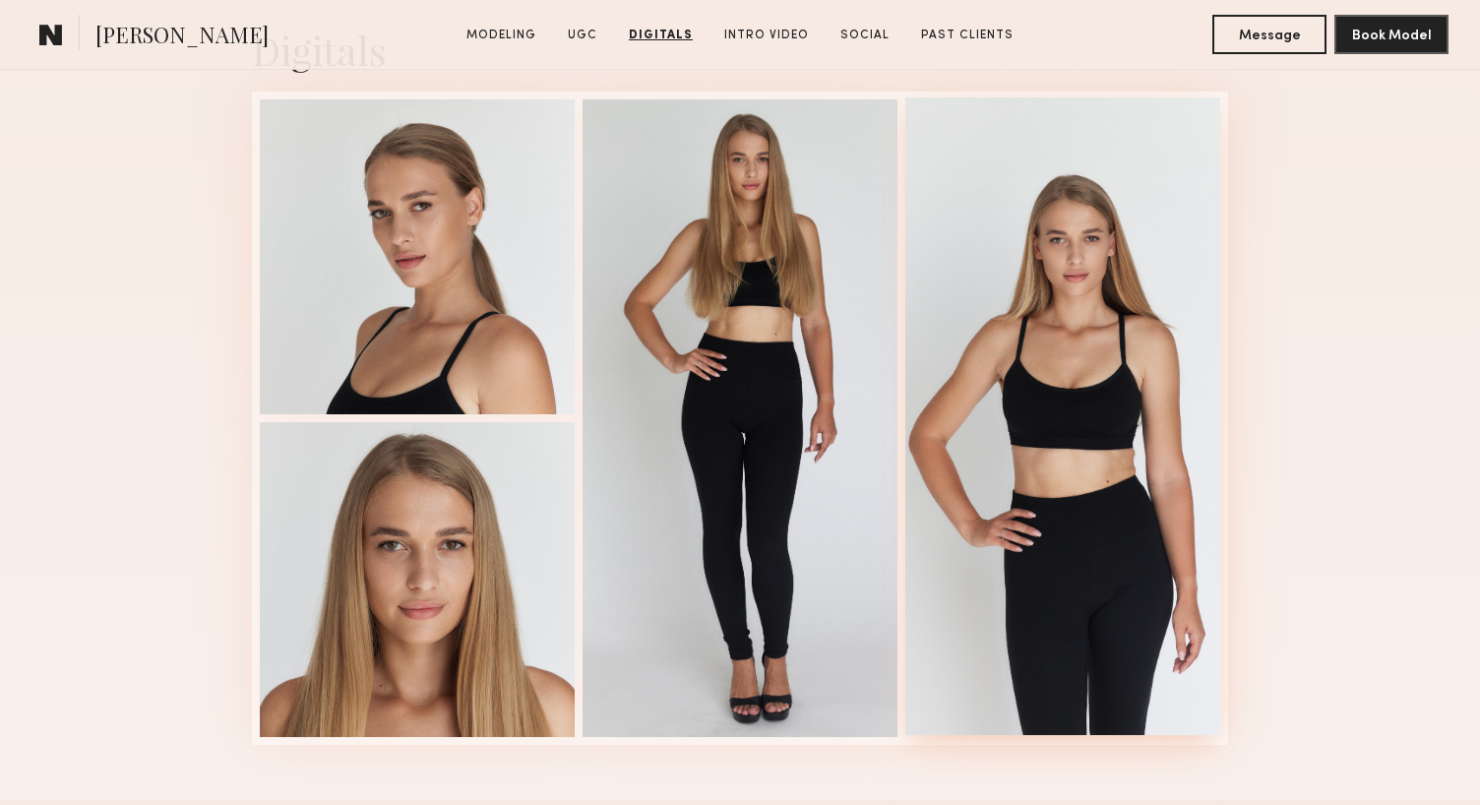
click at [1034, 389] on div at bounding box center [1062, 415] width 315 height 637
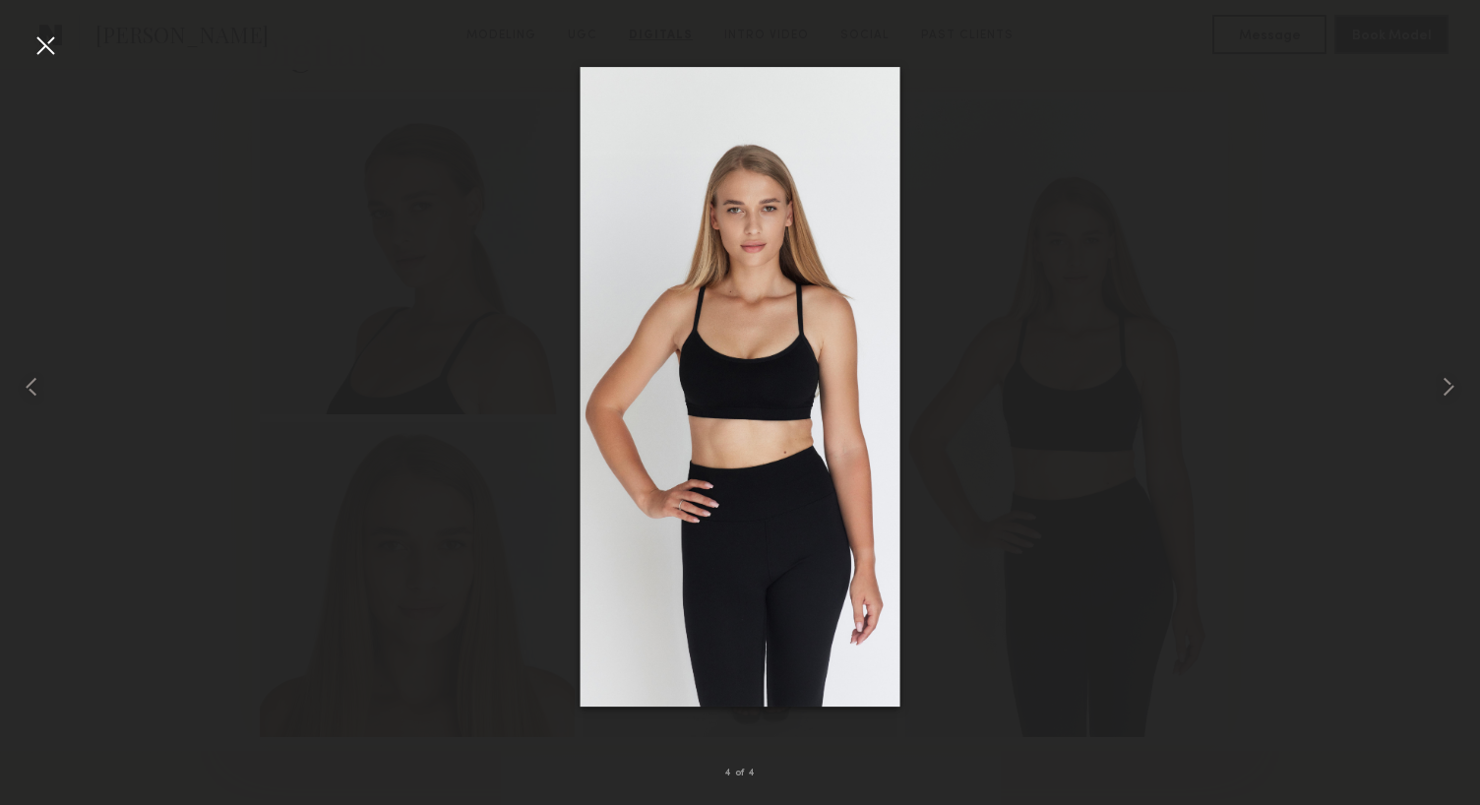
click at [40, 50] on div at bounding box center [45, 45] width 31 height 31
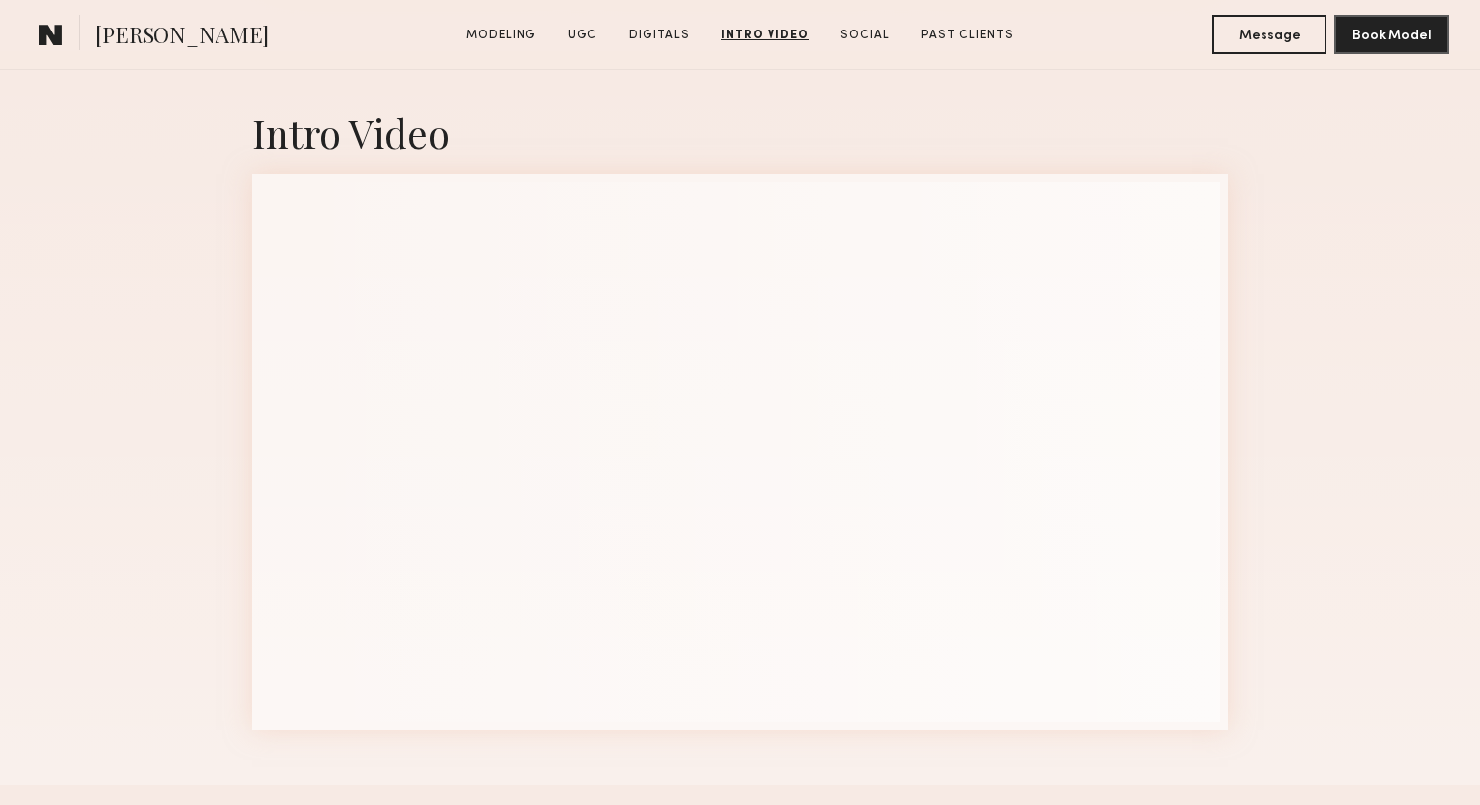
scroll to position [3970, 0]
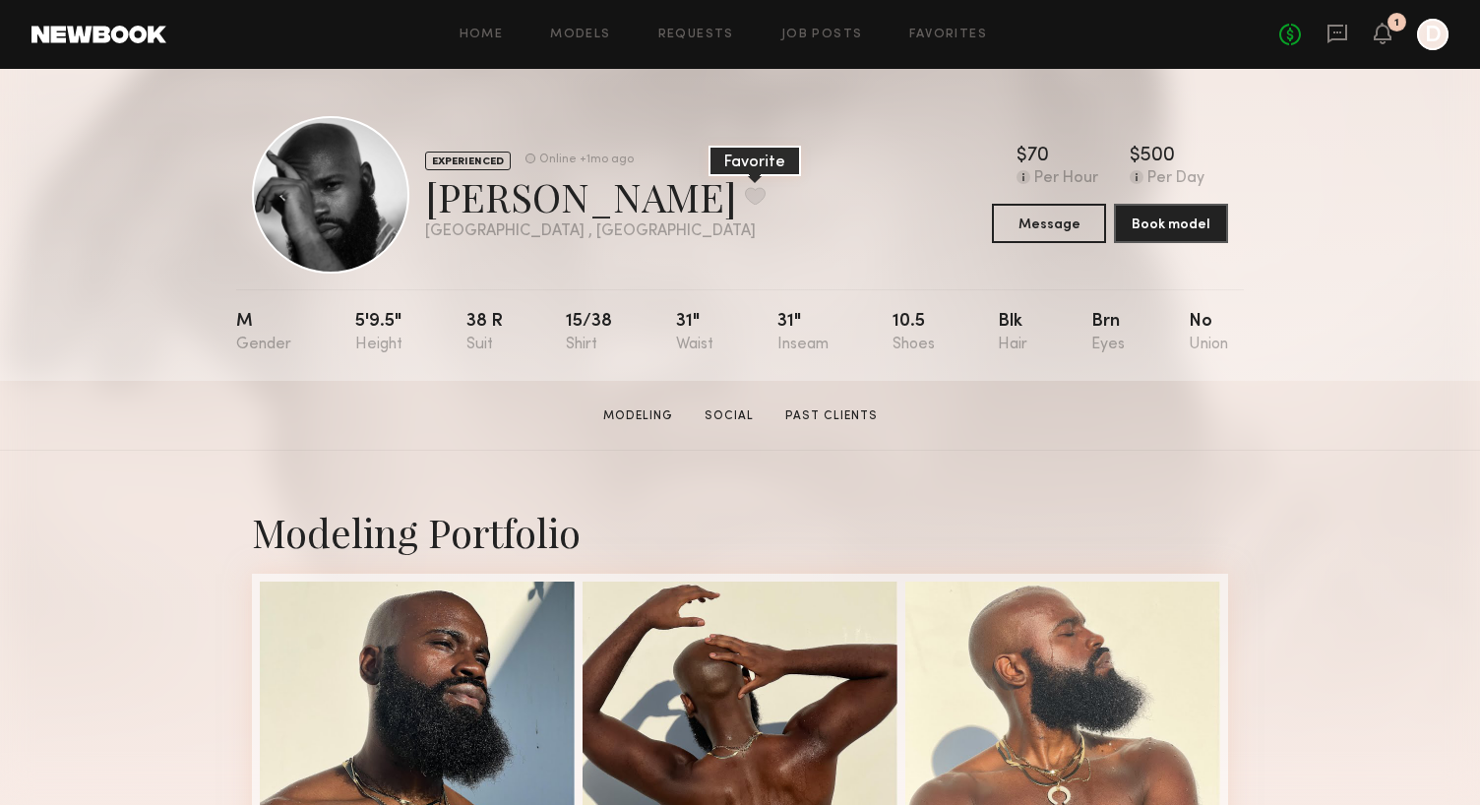
click at [745, 198] on button at bounding box center [755, 196] width 21 height 18
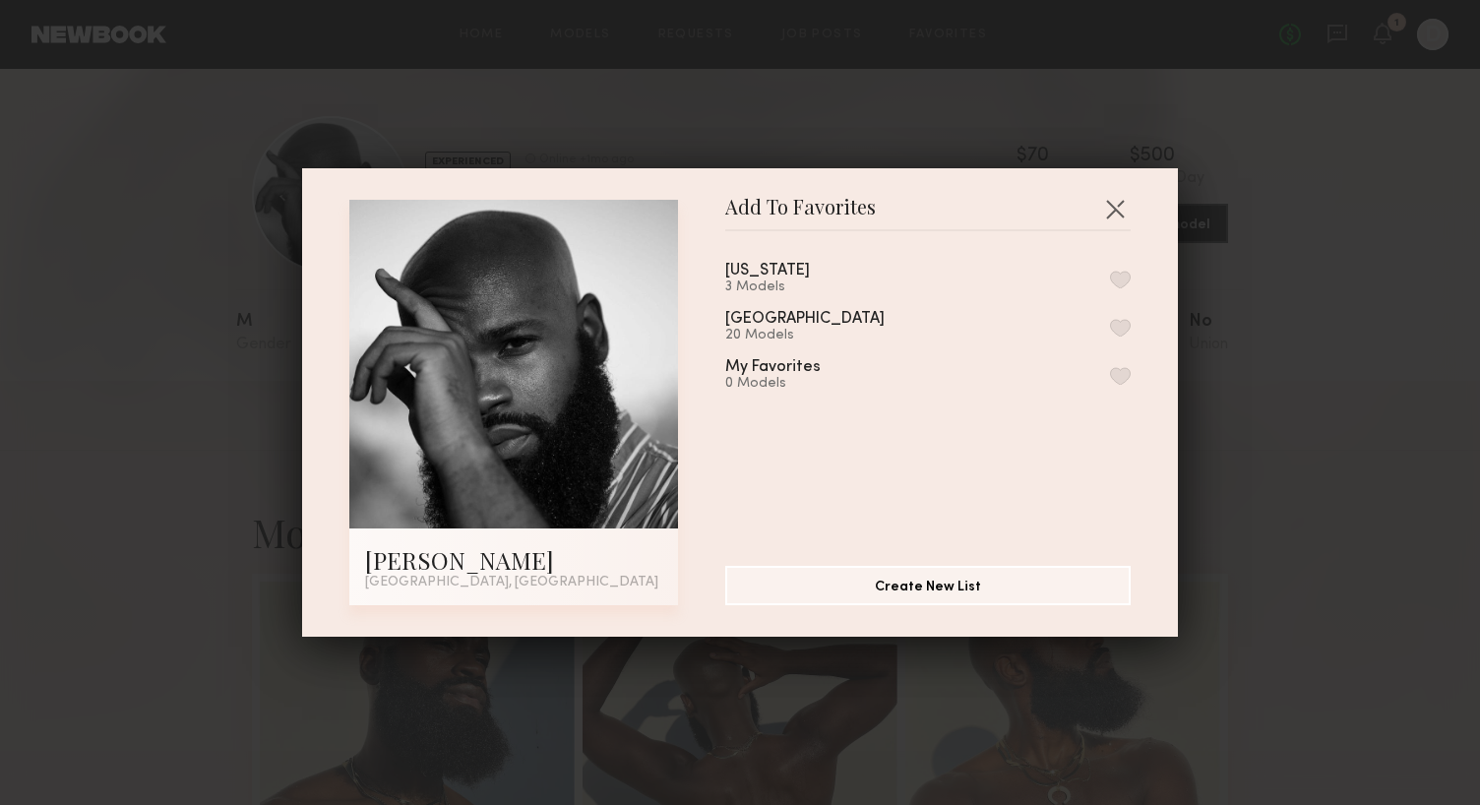
click at [1118, 329] on button "button" at bounding box center [1120, 328] width 21 height 18
click at [1121, 202] on button "button" at bounding box center [1114, 208] width 31 height 31
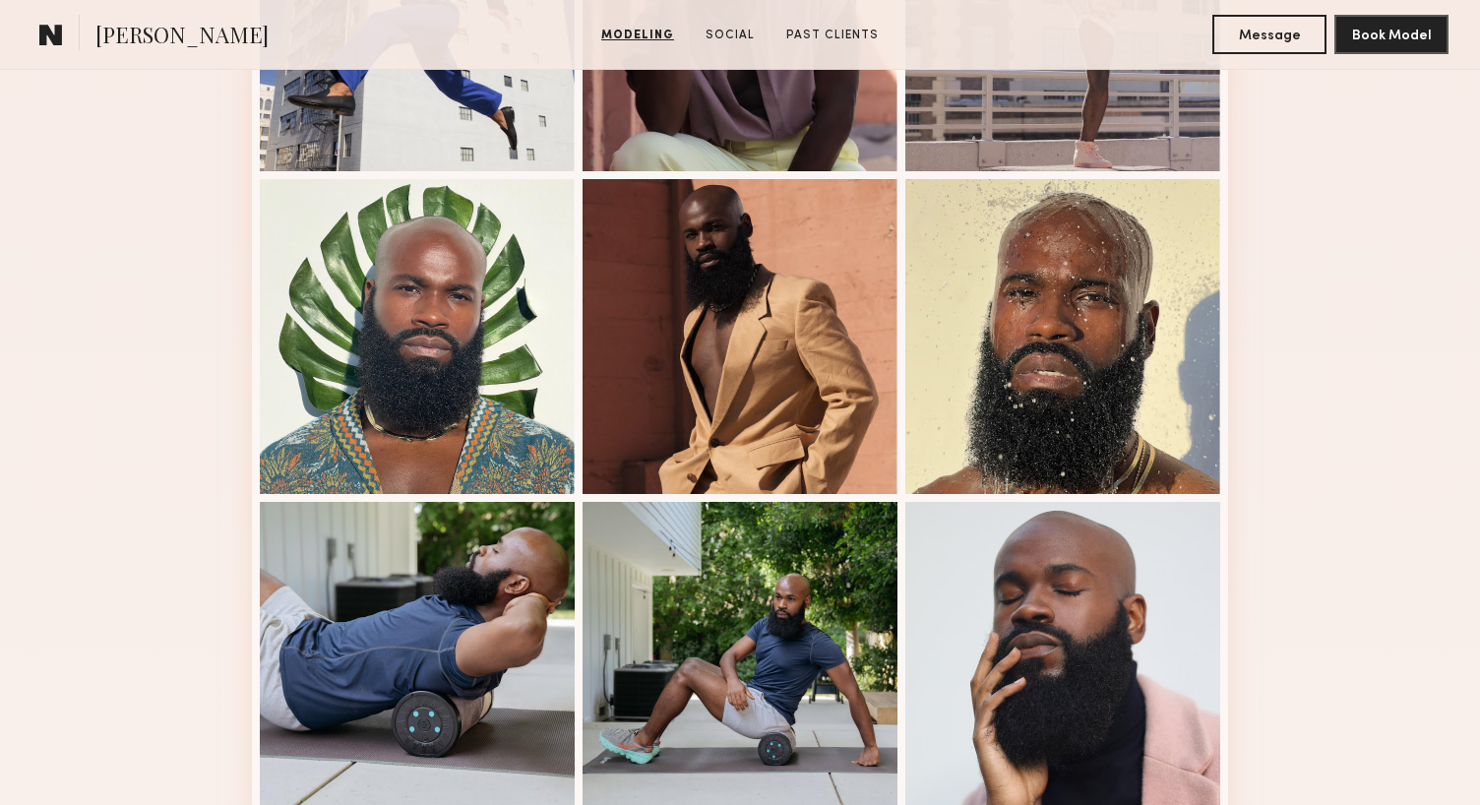
scroll to position [1054, 0]
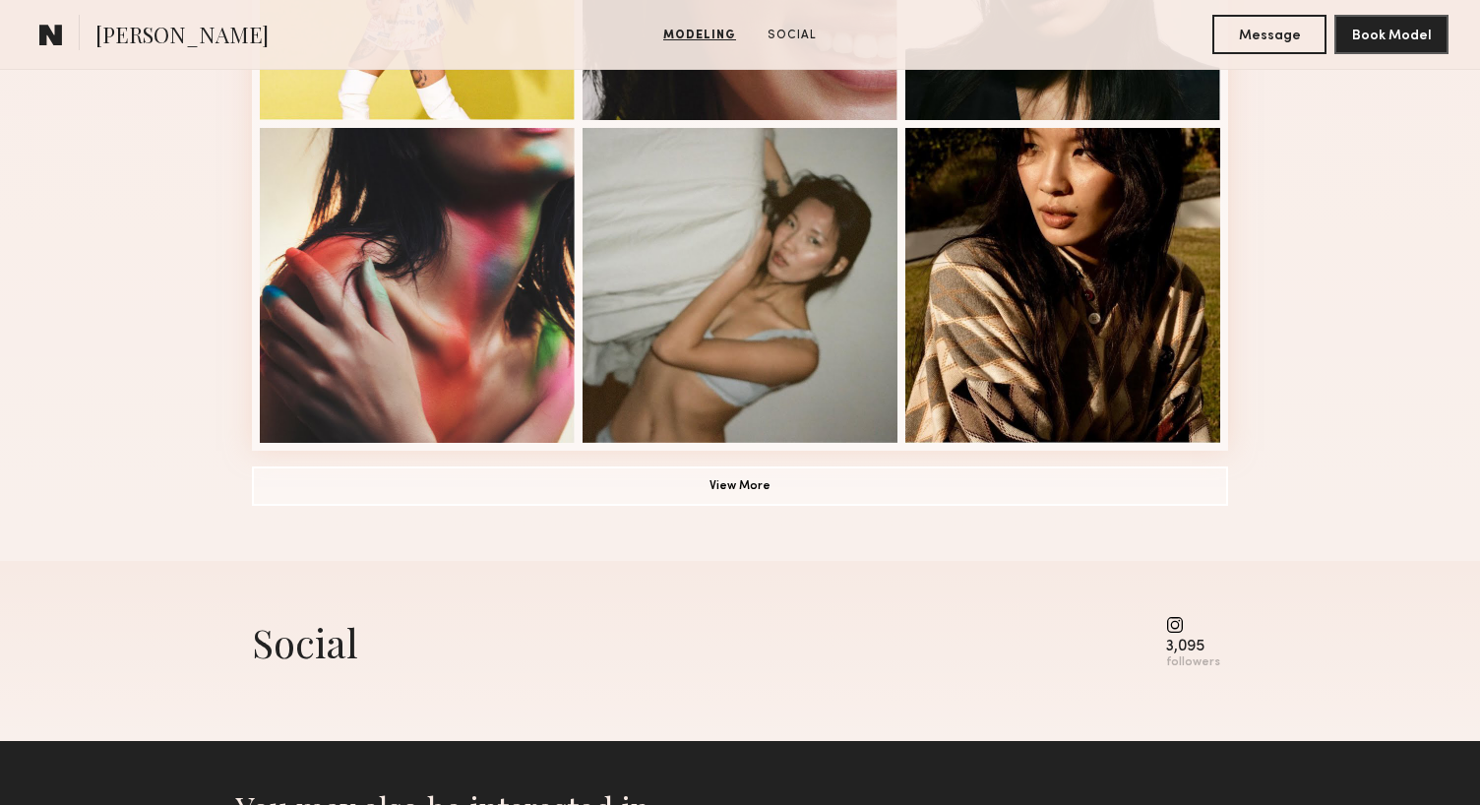
scroll to position [1500, 0]
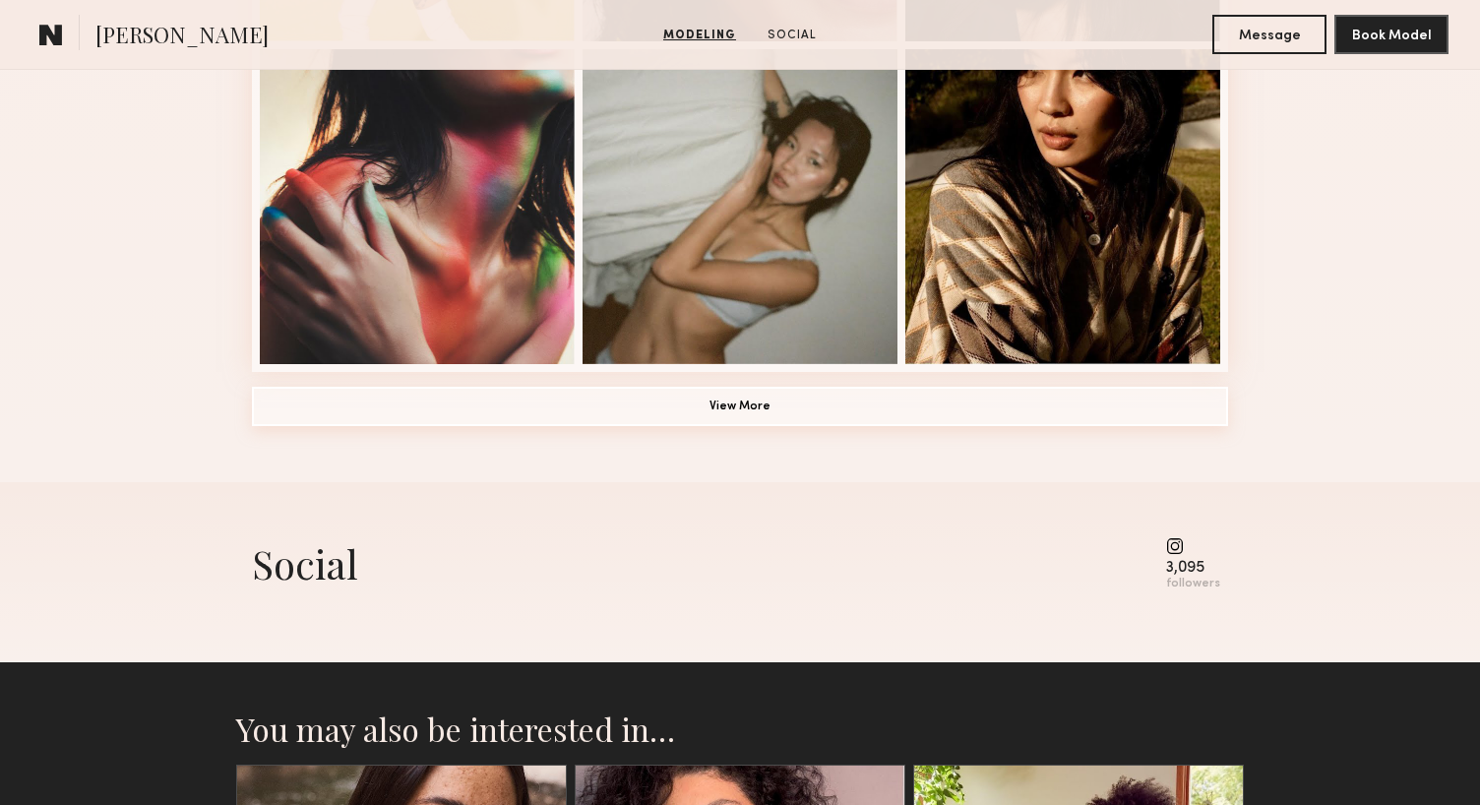
click at [935, 403] on button "View More" at bounding box center [740, 406] width 976 height 39
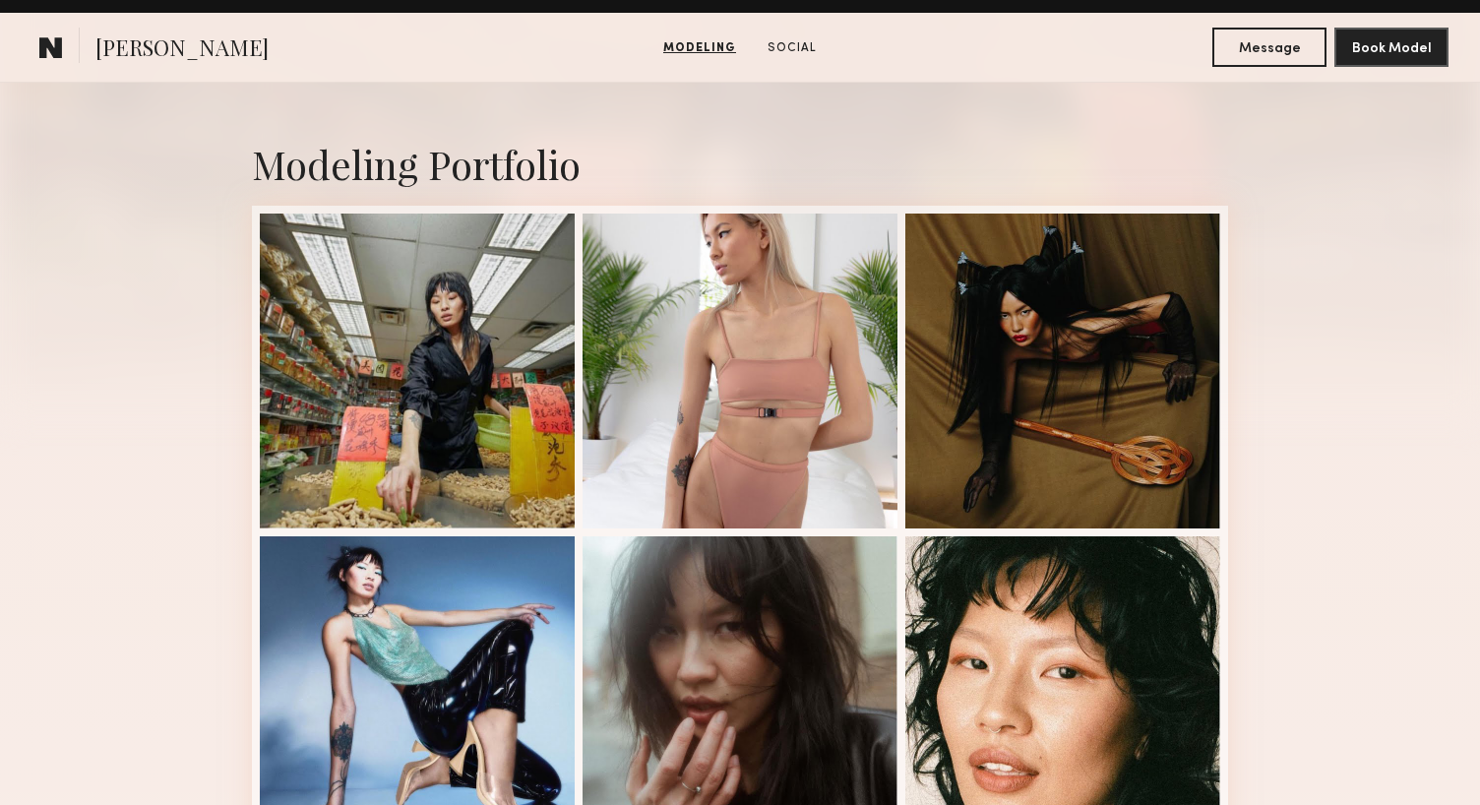
scroll to position [0, 0]
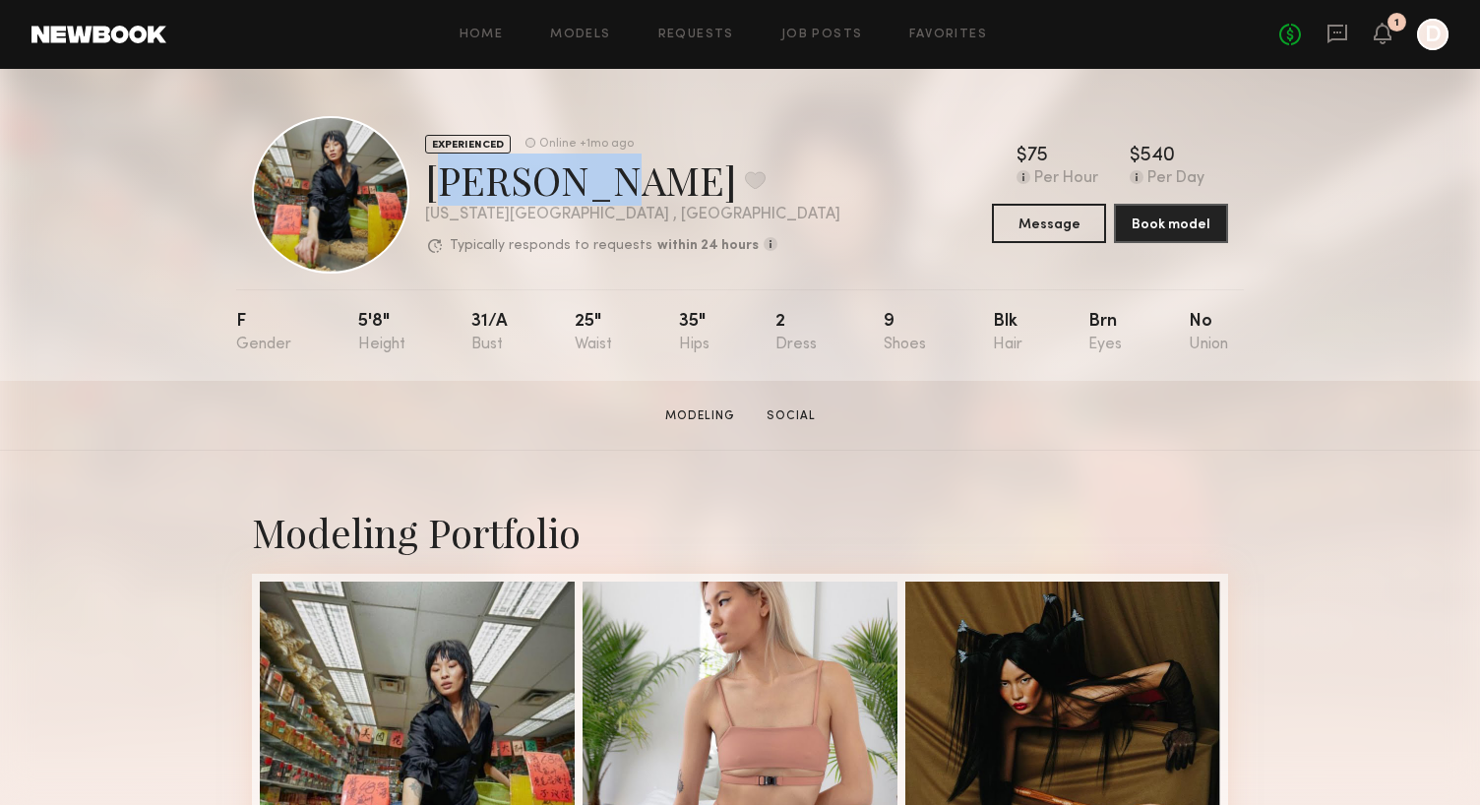
drag, startPoint x: 568, startPoint y: 176, endPoint x: 440, endPoint y: 182, distance: 128.0
click at [440, 182] on div "Mei Li Z. Favorite" at bounding box center [632, 179] width 415 height 52
copy div "Mei Li Z"
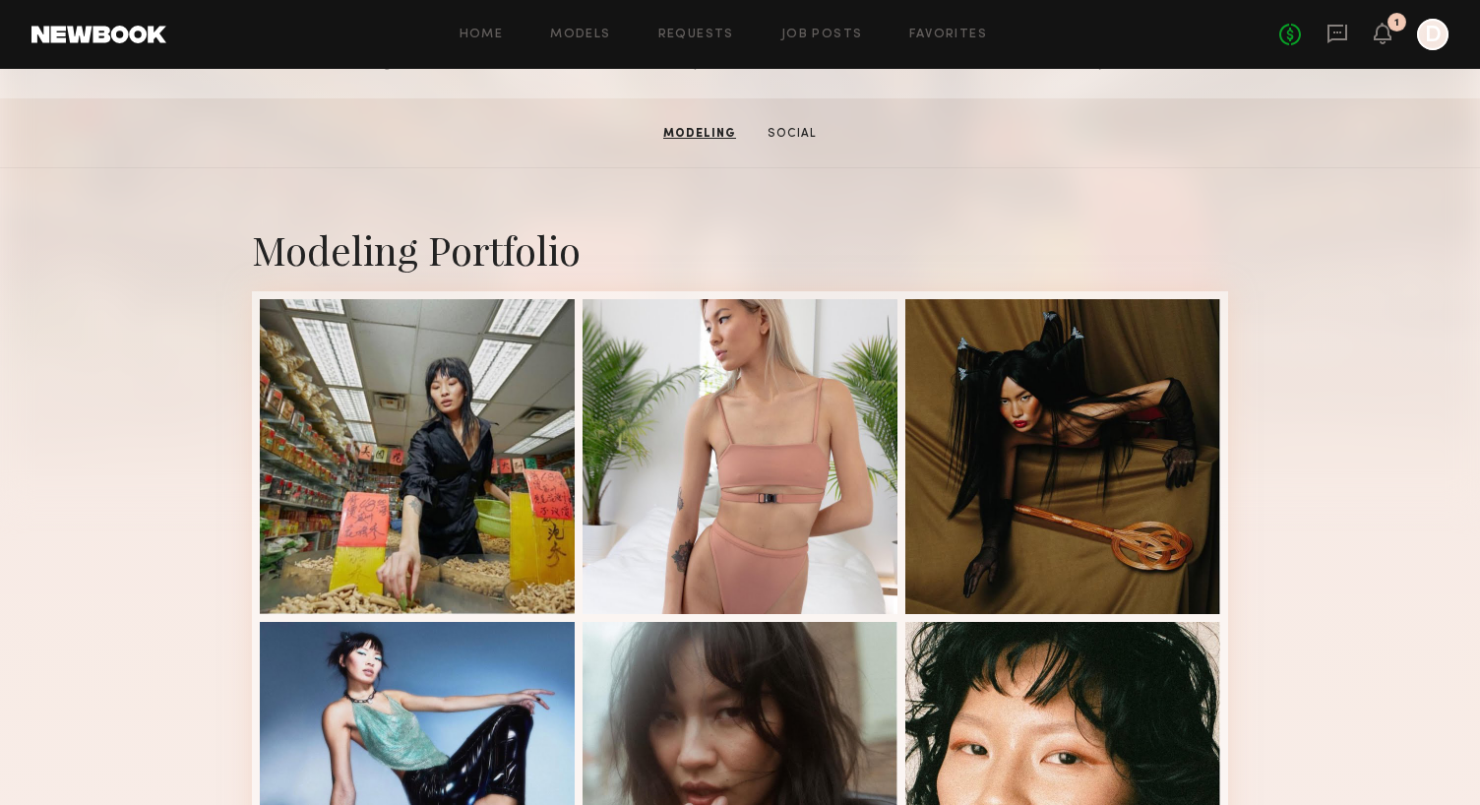
scroll to position [283, 0]
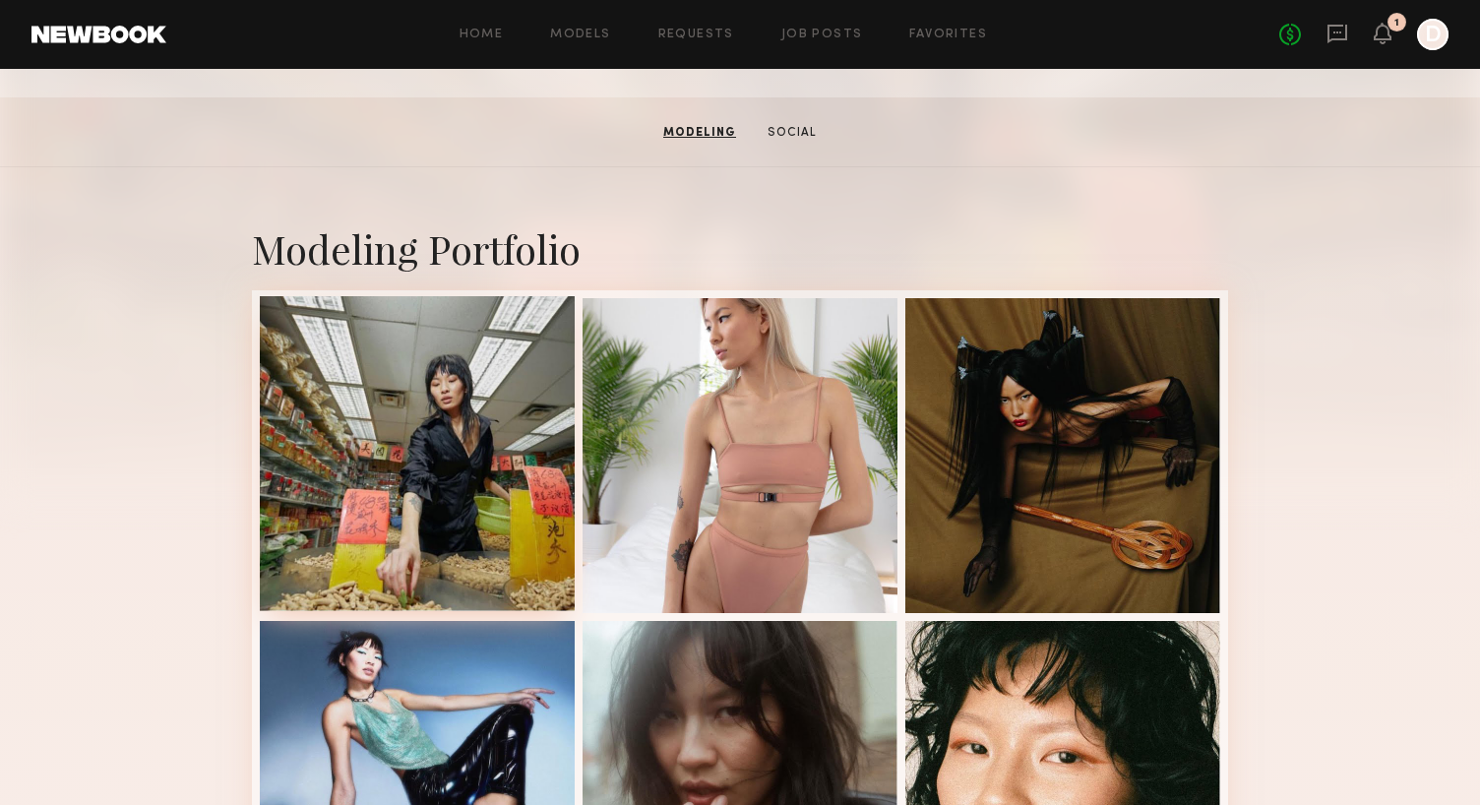
click at [420, 387] on div at bounding box center [417, 453] width 315 height 315
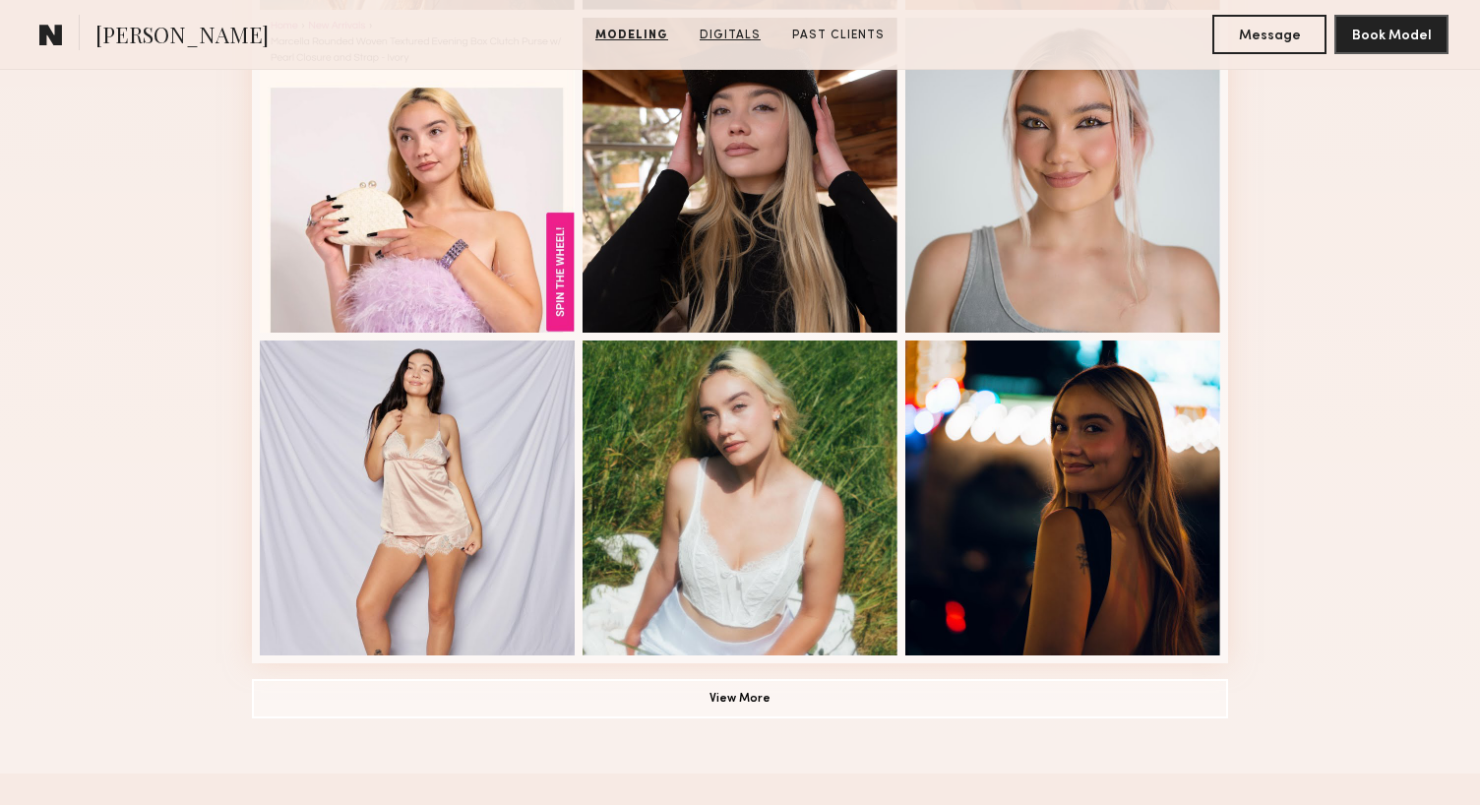
scroll to position [1207, 0]
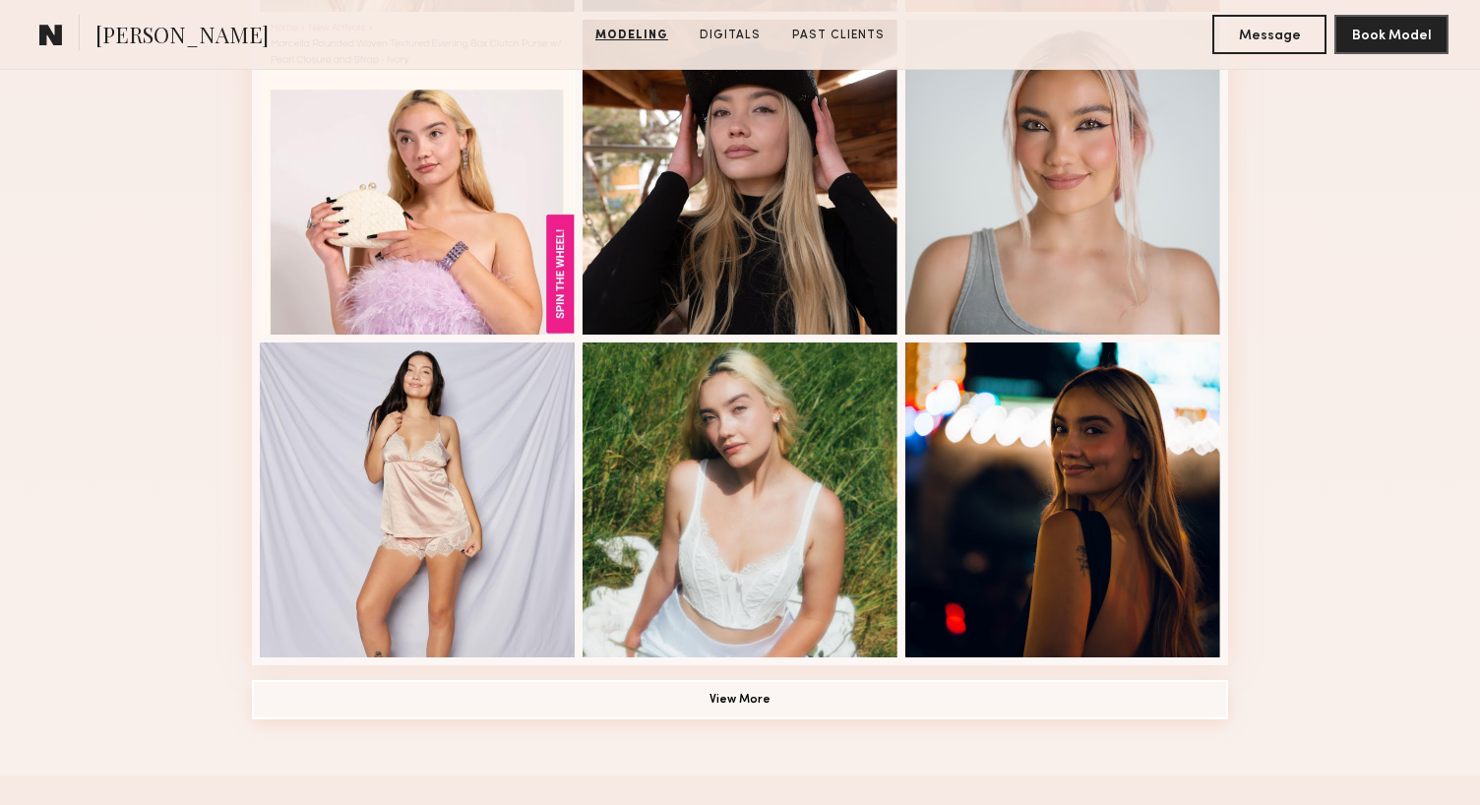
click at [800, 697] on button "View More" at bounding box center [740, 699] width 976 height 39
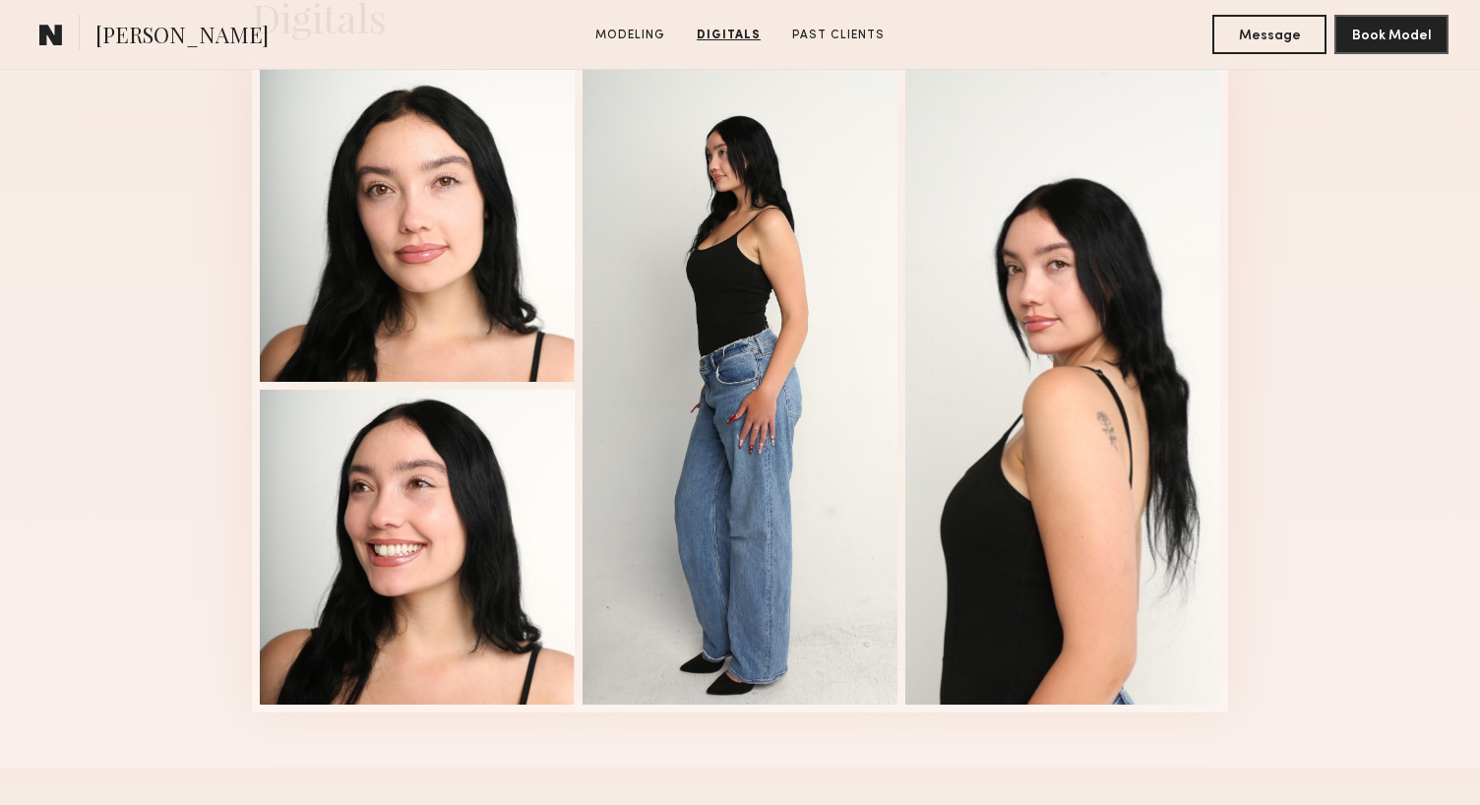
scroll to position [3296, 0]
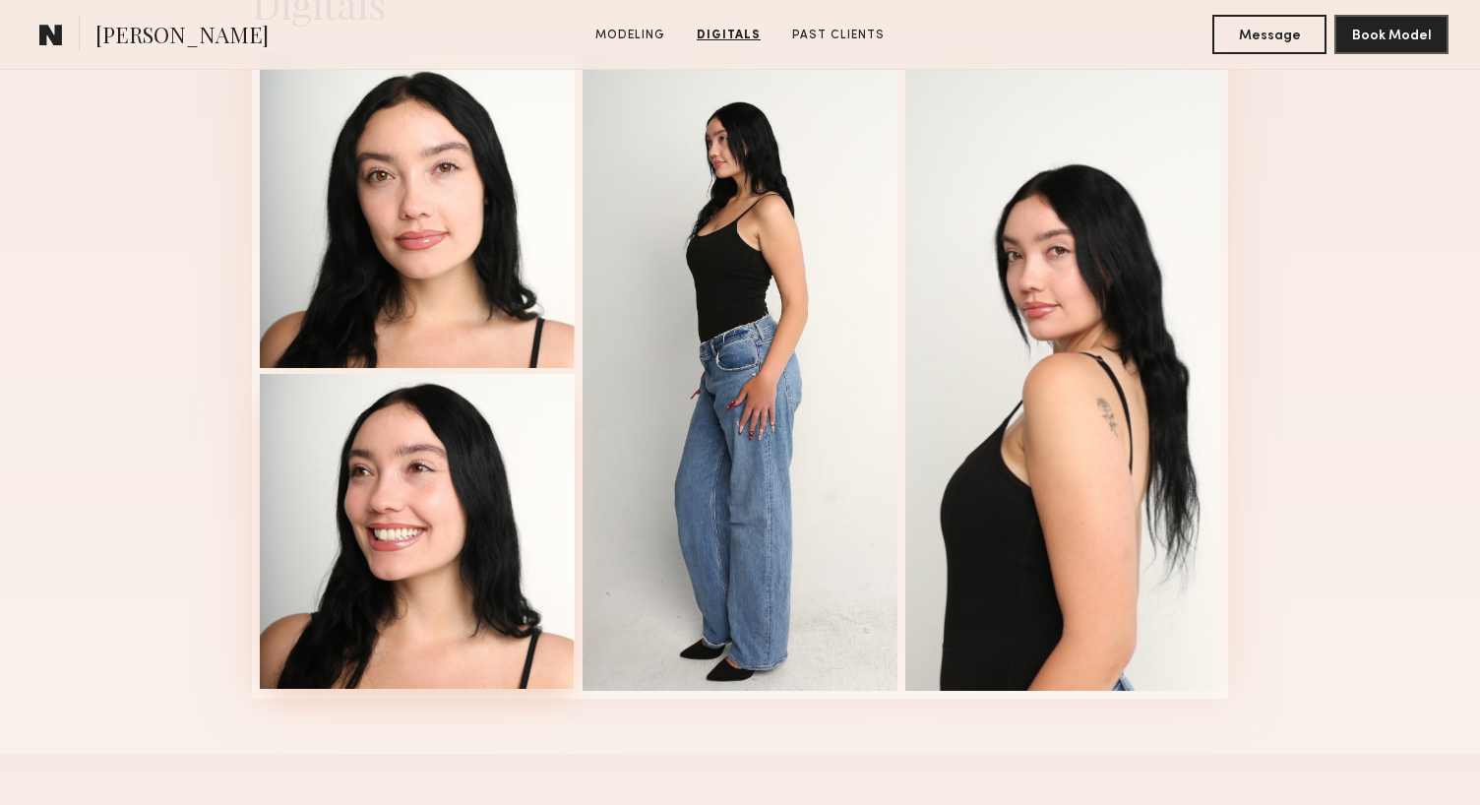
click at [373, 597] on div at bounding box center [417, 531] width 315 height 315
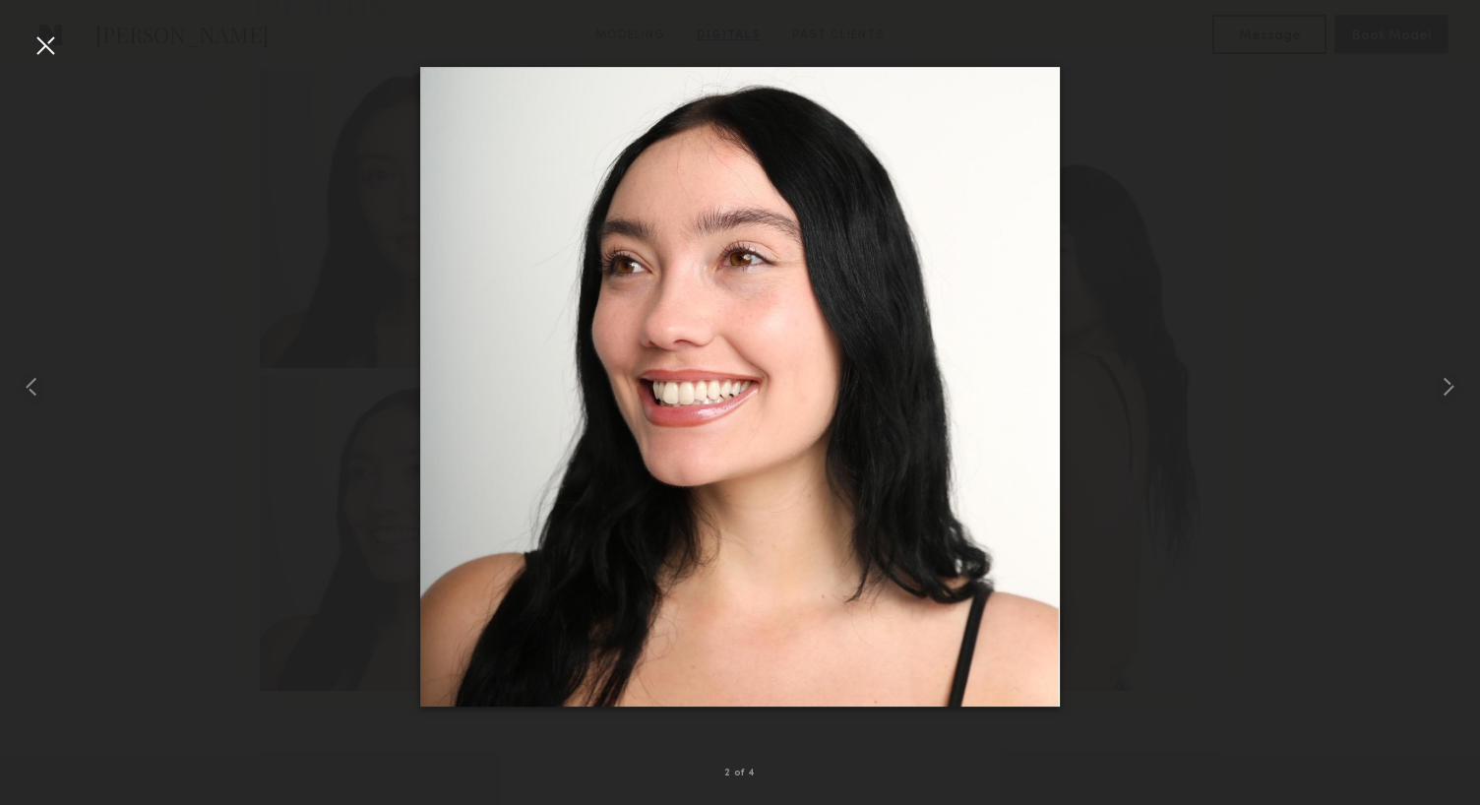
click at [49, 44] on div at bounding box center [45, 45] width 31 height 31
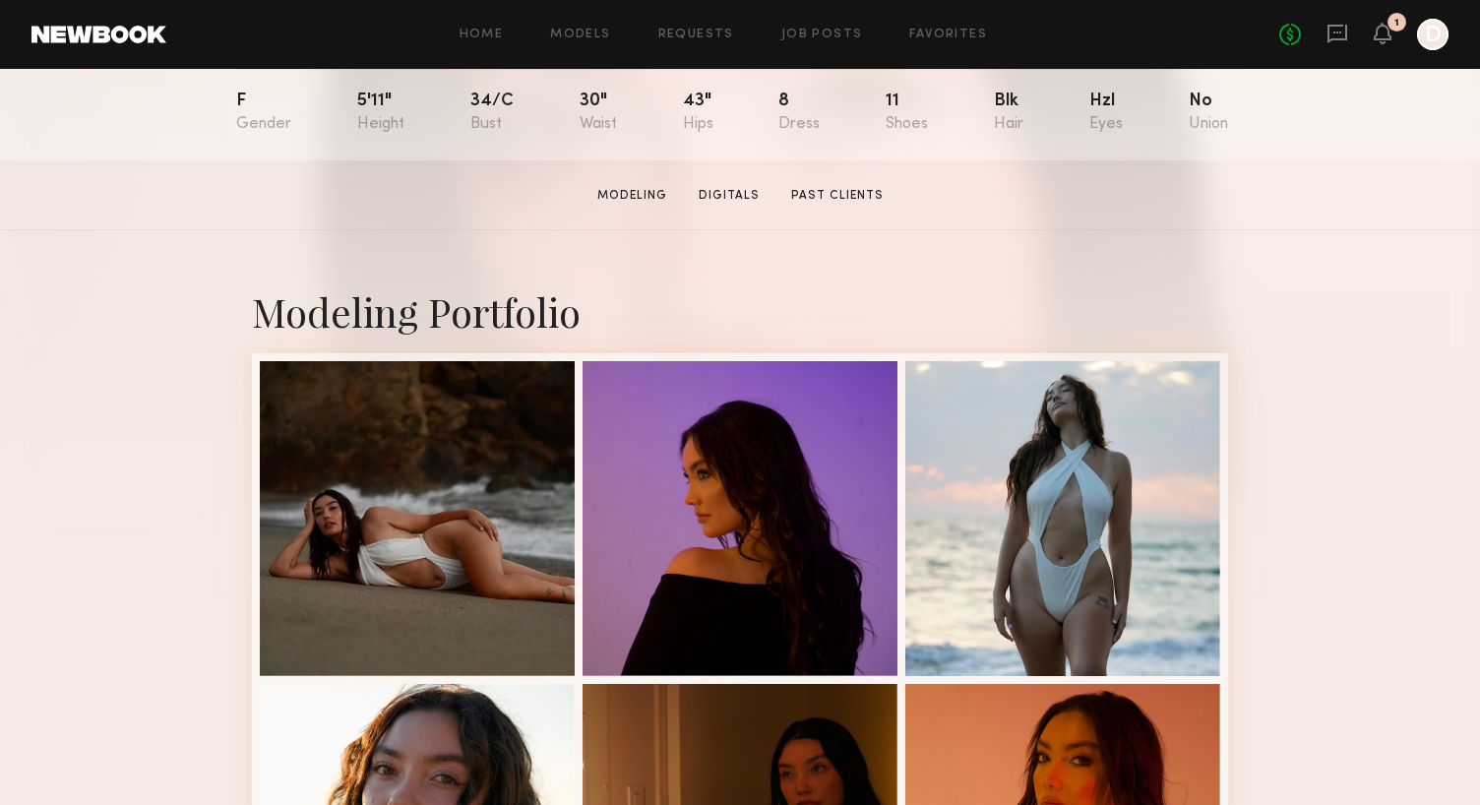
scroll to position [551, 0]
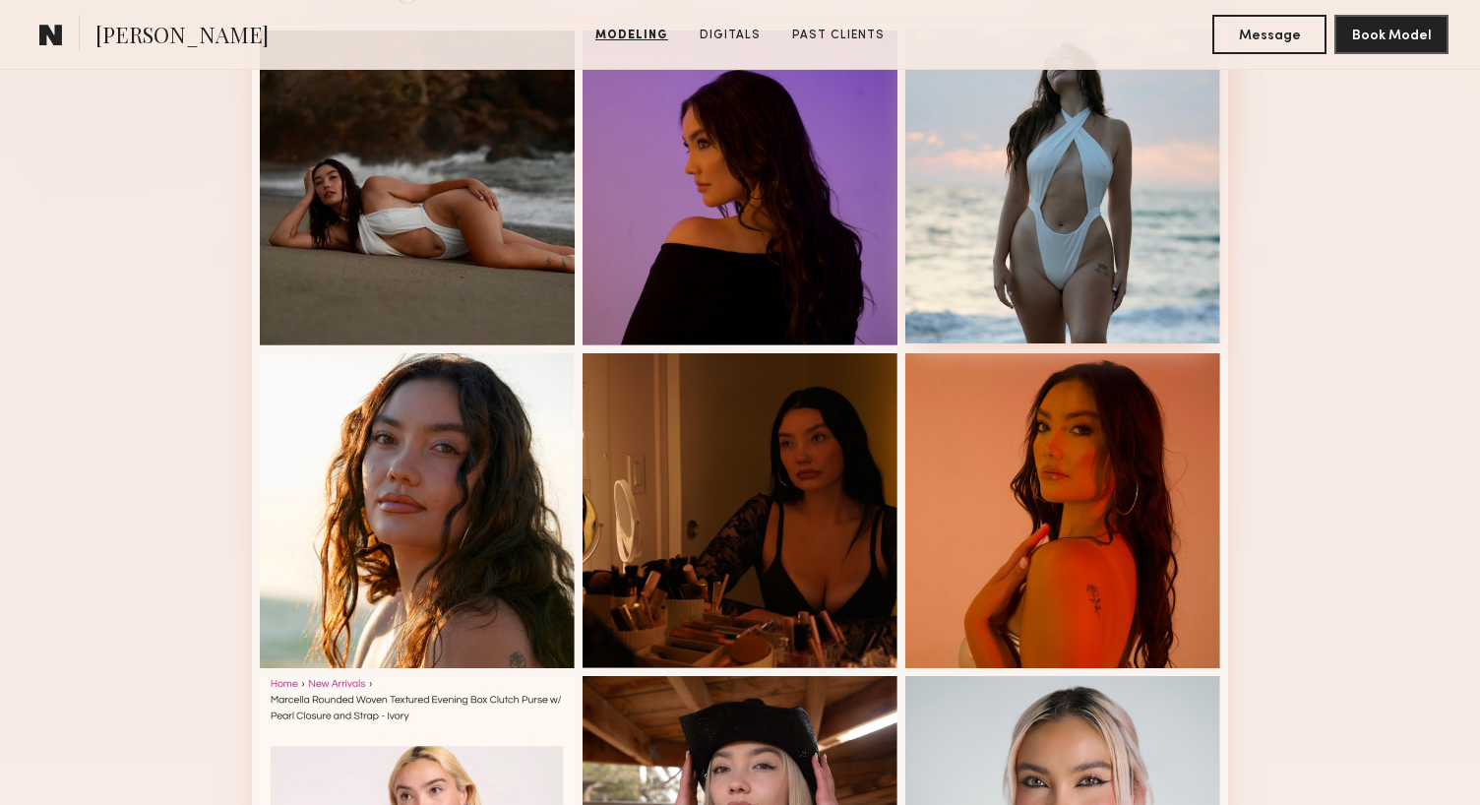
click at [1110, 273] on div at bounding box center [1062, 186] width 315 height 315
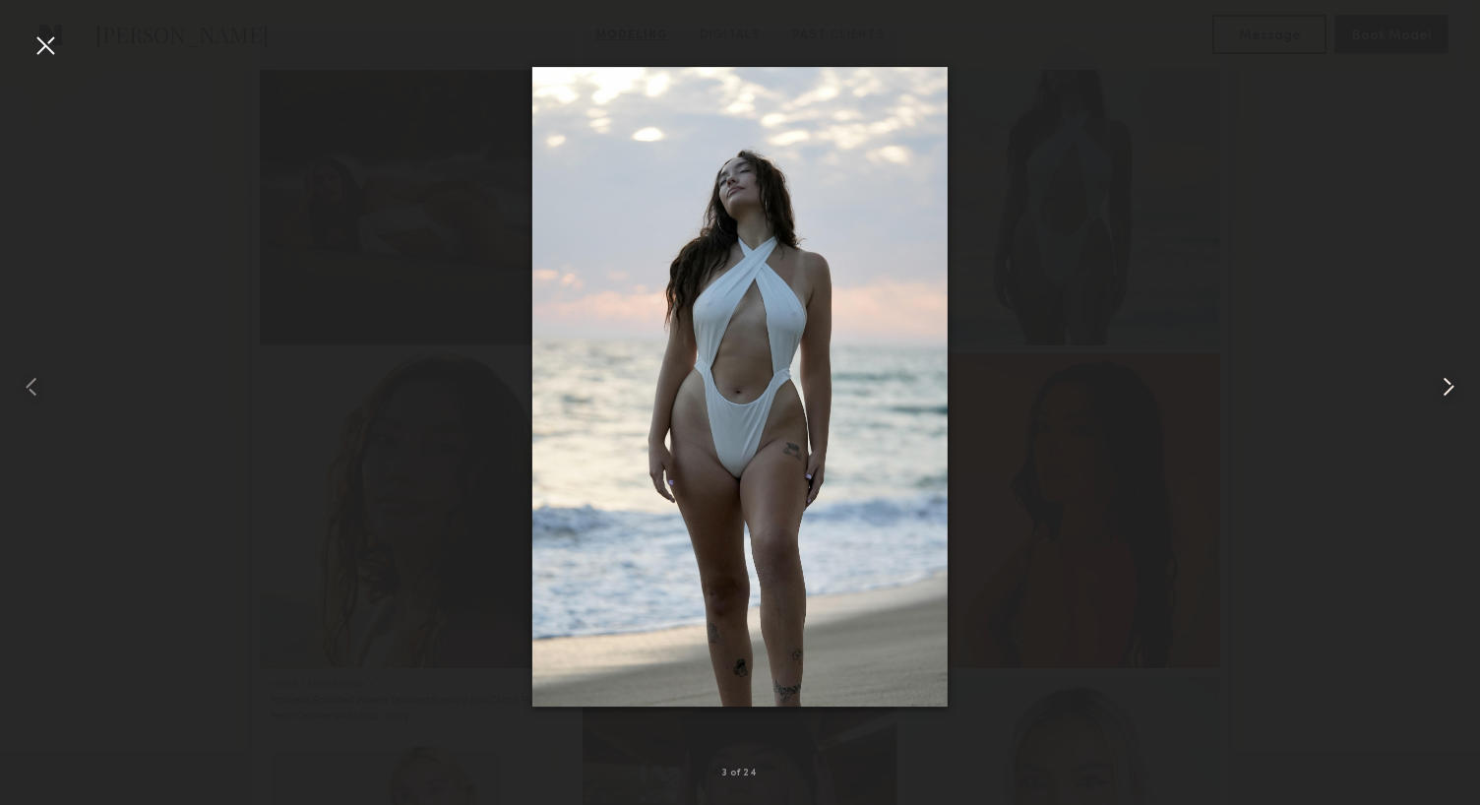
click at [1450, 375] on common-icon at bounding box center [1447, 386] width 31 height 31
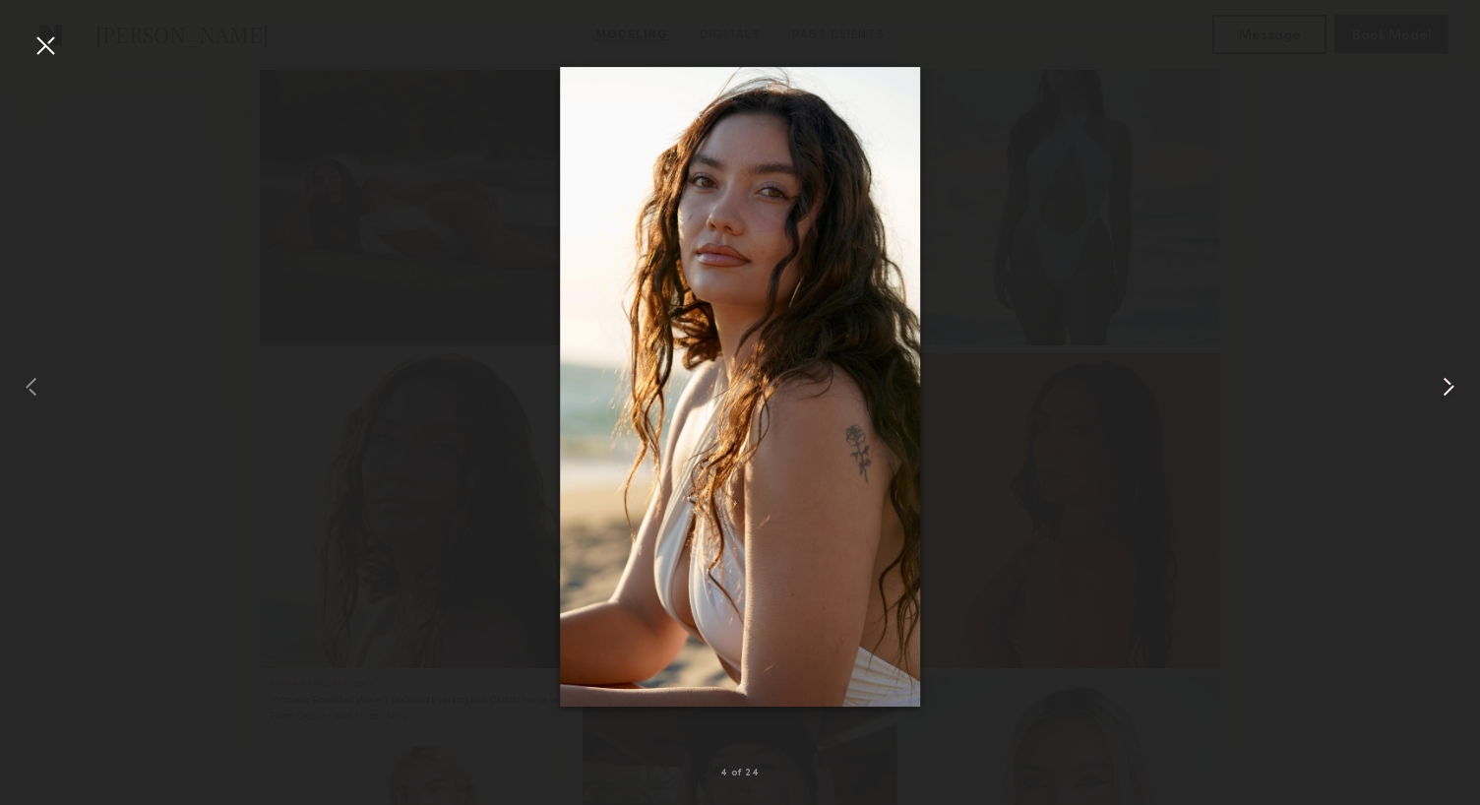
click at [1450, 375] on common-icon at bounding box center [1447, 386] width 31 height 31
